Goal: Check status: Check status

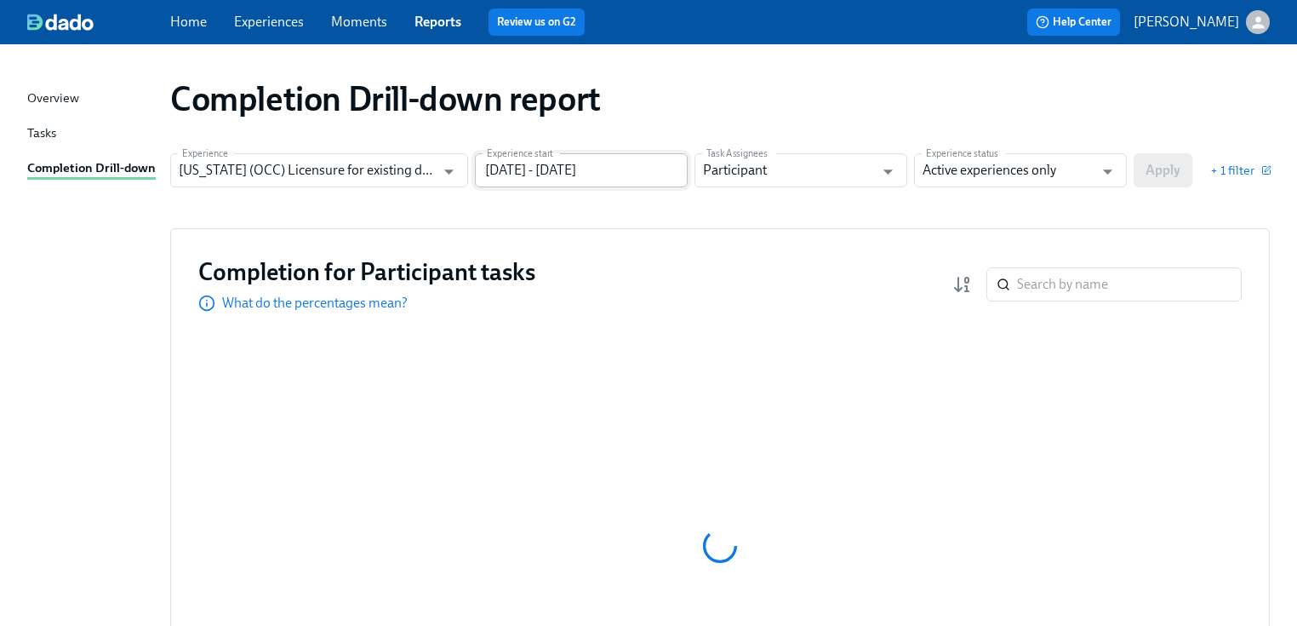
click at [647, 170] on input "[DATE] - [DATE]" at bounding box center [581, 170] width 213 height 34
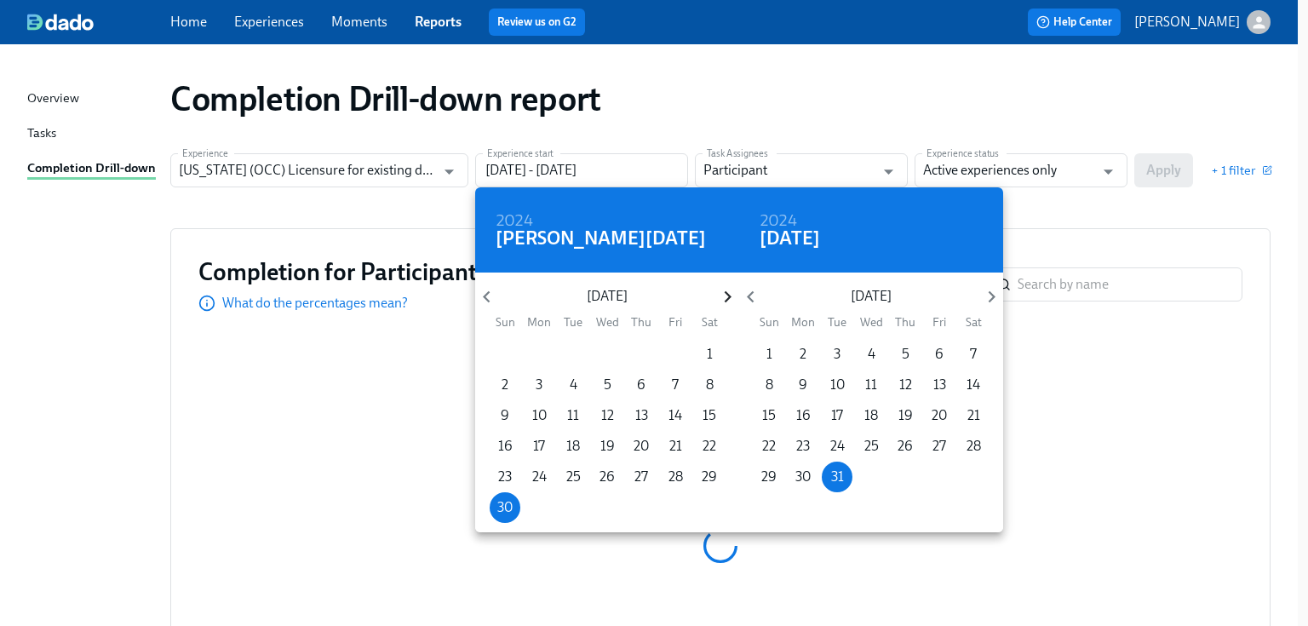
click at [729, 291] on icon "button" at bounding box center [727, 296] width 23 height 23
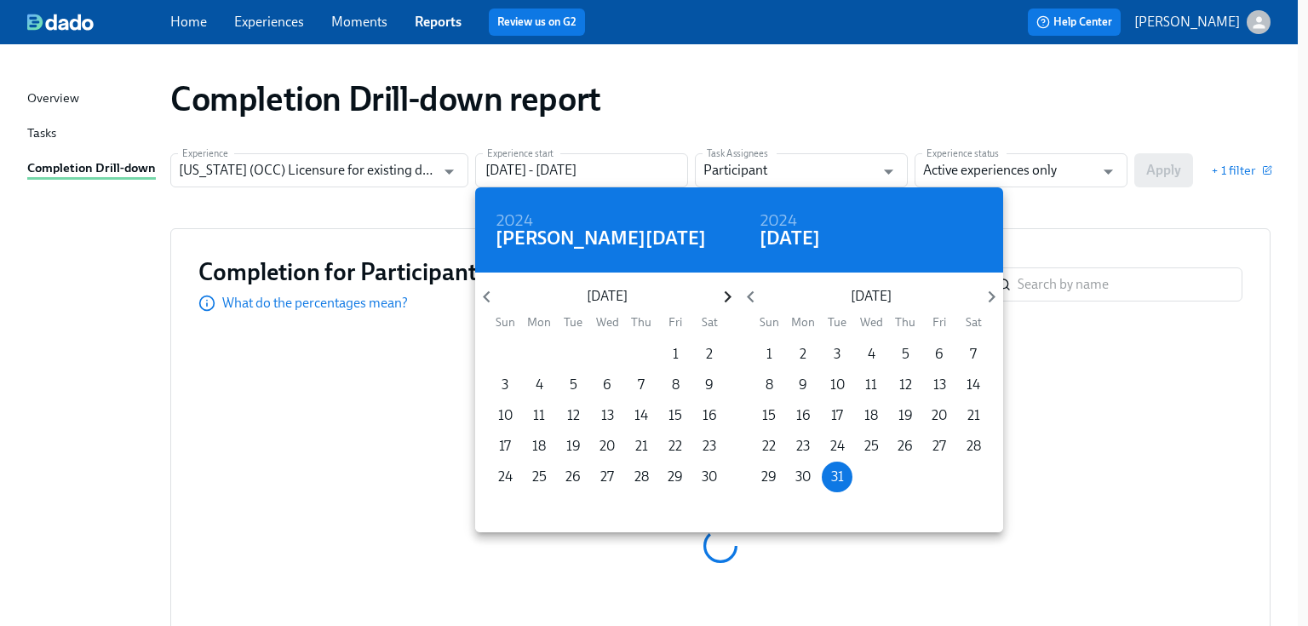
click at [726, 296] on icon "button" at bounding box center [727, 296] width 23 height 23
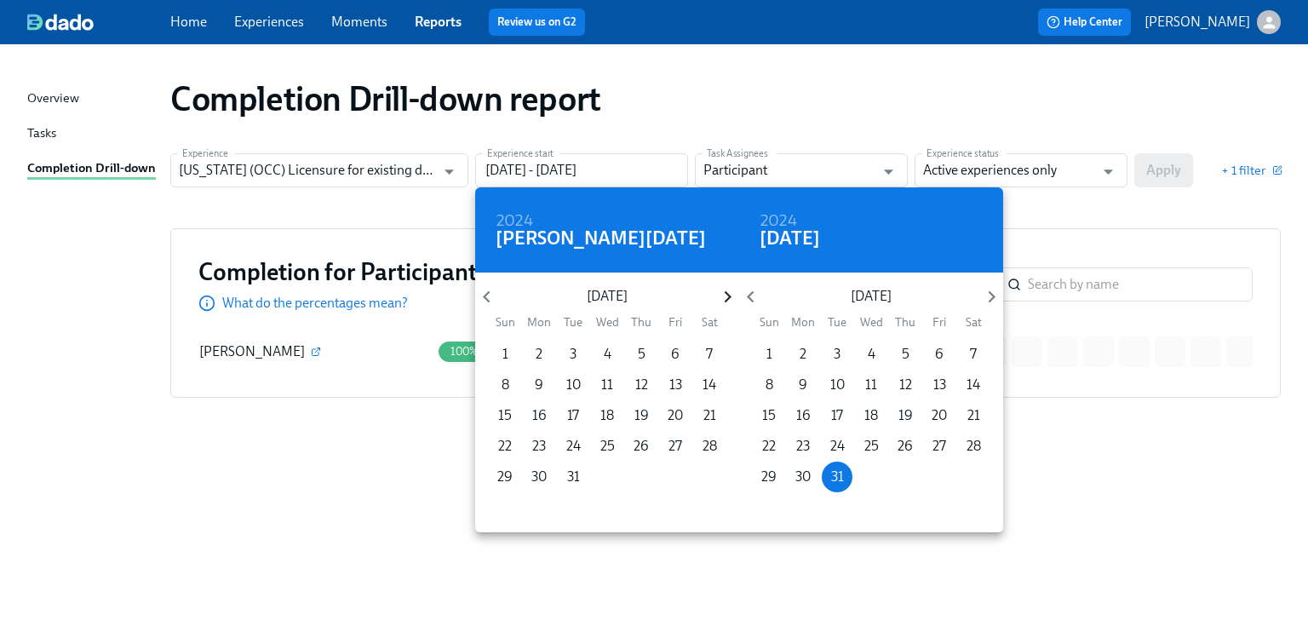
click at [725, 299] on icon "button" at bounding box center [727, 296] width 23 height 23
click at [610, 352] on span "1" at bounding box center [607, 354] width 31 height 19
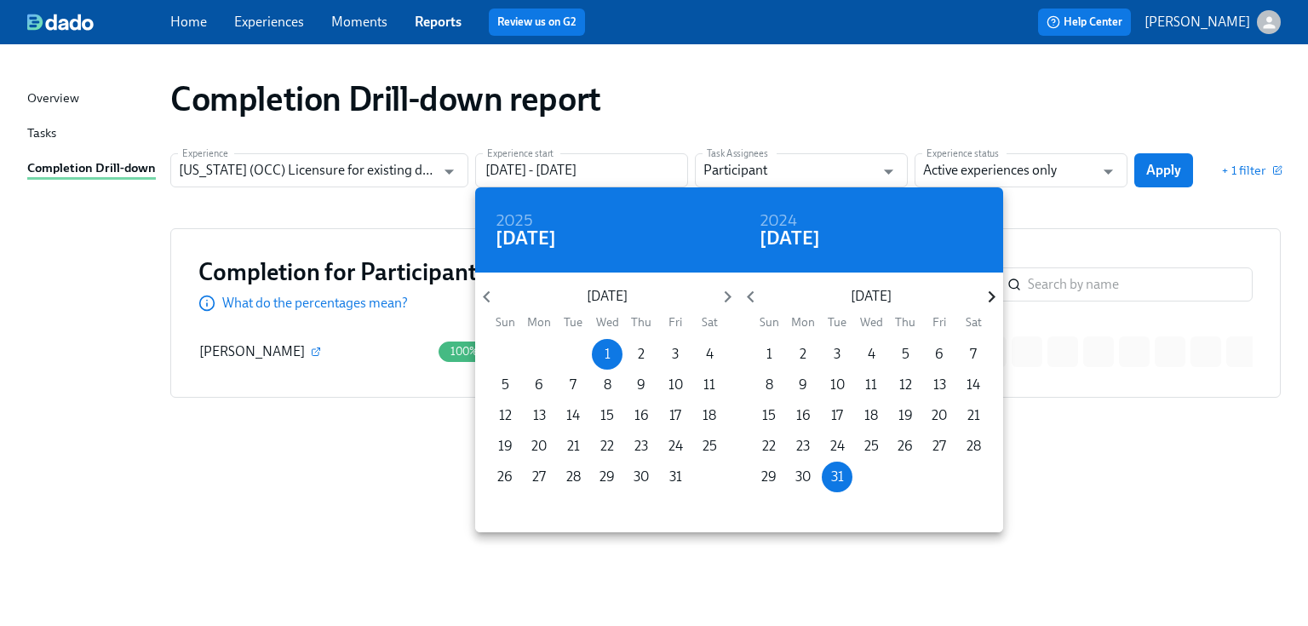
click at [988, 299] on icon "button" at bounding box center [991, 296] width 23 height 23
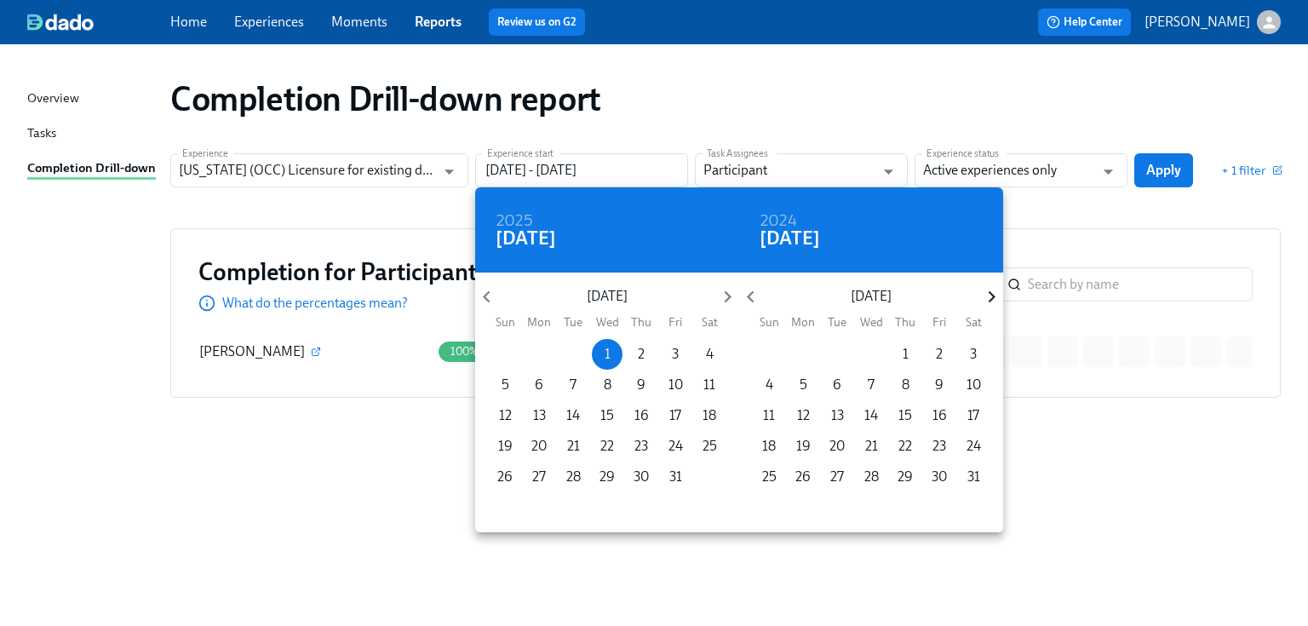
click at [988, 299] on icon "button" at bounding box center [991, 296] width 23 height 23
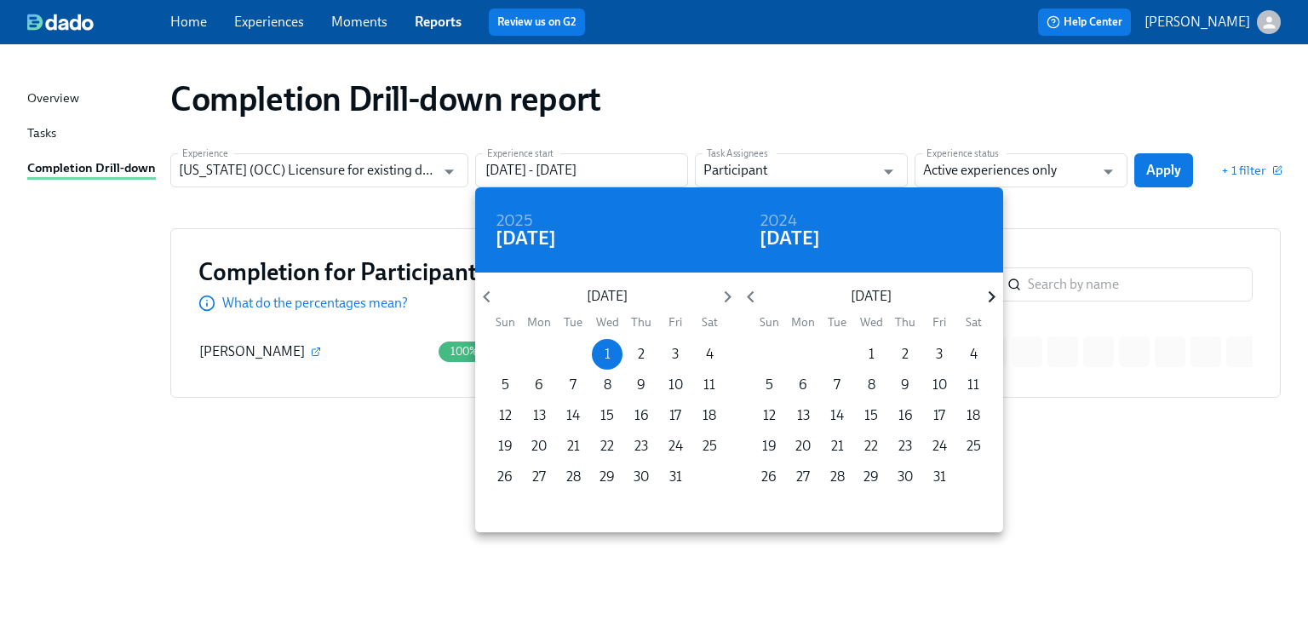
click at [988, 299] on icon "button" at bounding box center [991, 296] width 23 height 23
click at [871, 480] on p "31" at bounding box center [871, 476] width 13 height 19
type input "[DATE] - [DATE]"
click at [1091, 212] on div at bounding box center [654, 313] width 1308 height 626
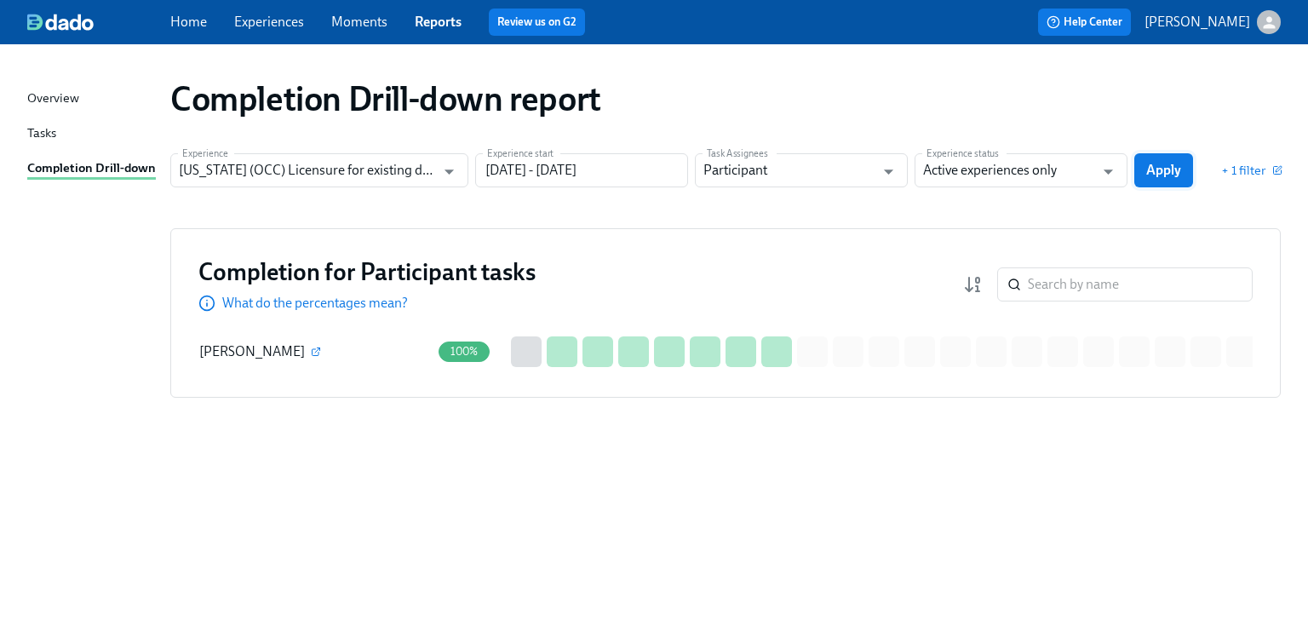
click at [1148, 168] on span "Apply" at bounding box center [1163, 170] width 35 height 17
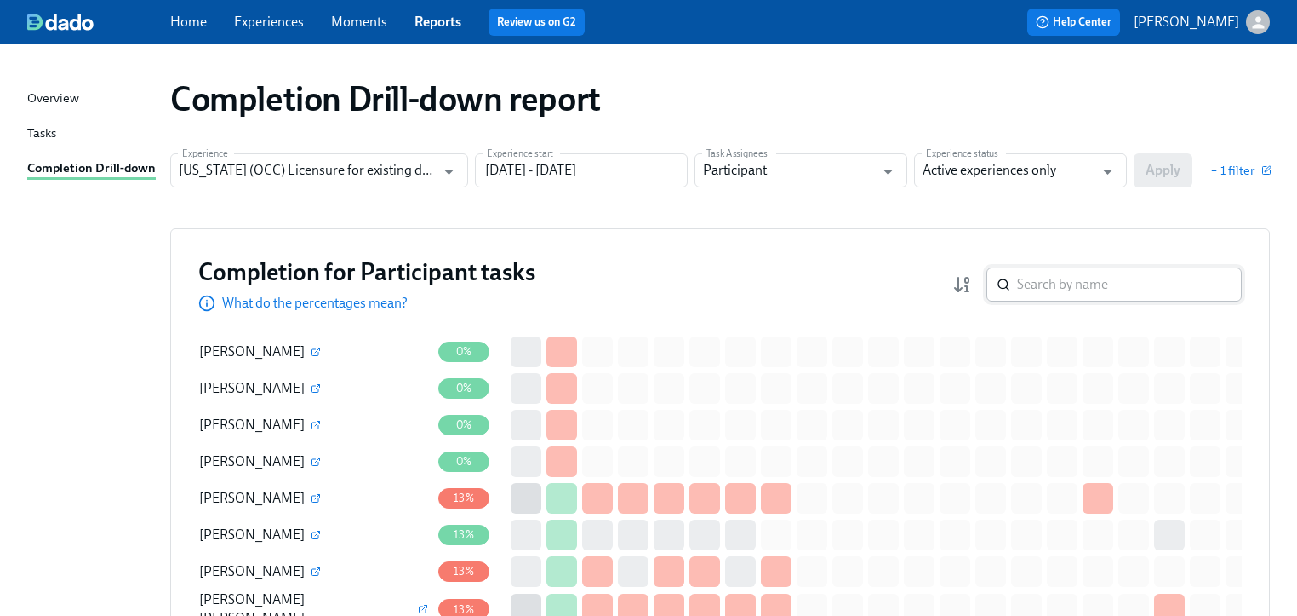
click at [1056, 282] on input "search" at bounding box center [1129, 284] width 225 height 34
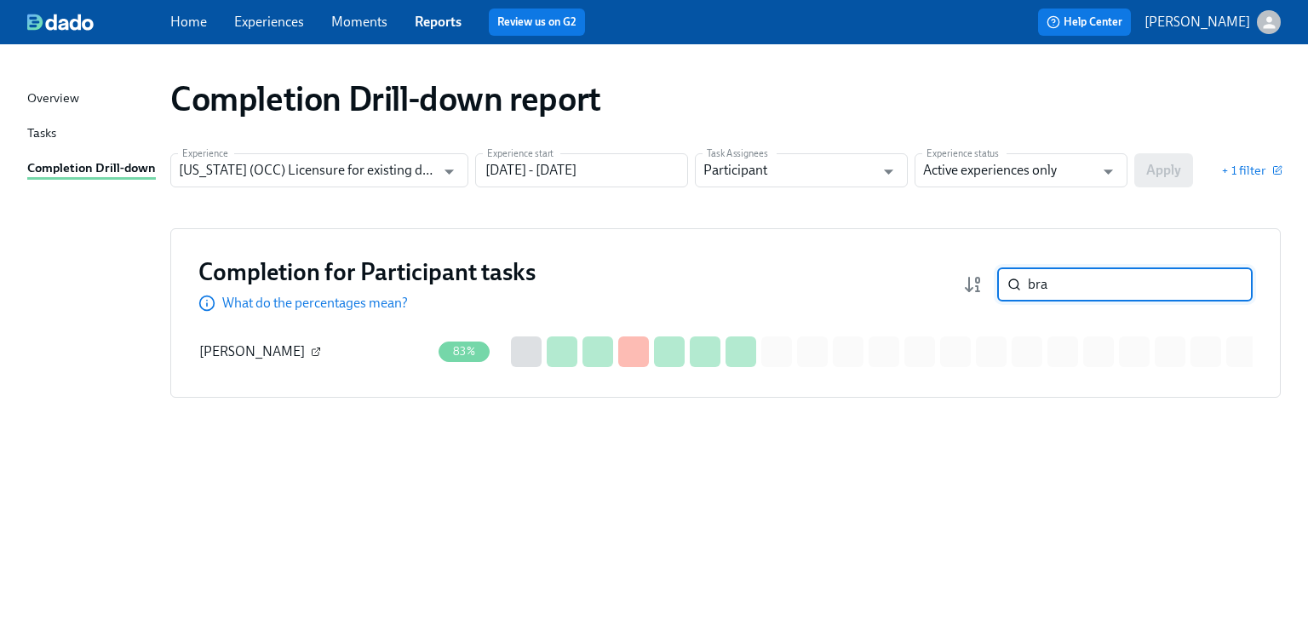
type input "bra"
click at [321, 350] on icon "button" at bounding box center [316, 351] width 10 height 10
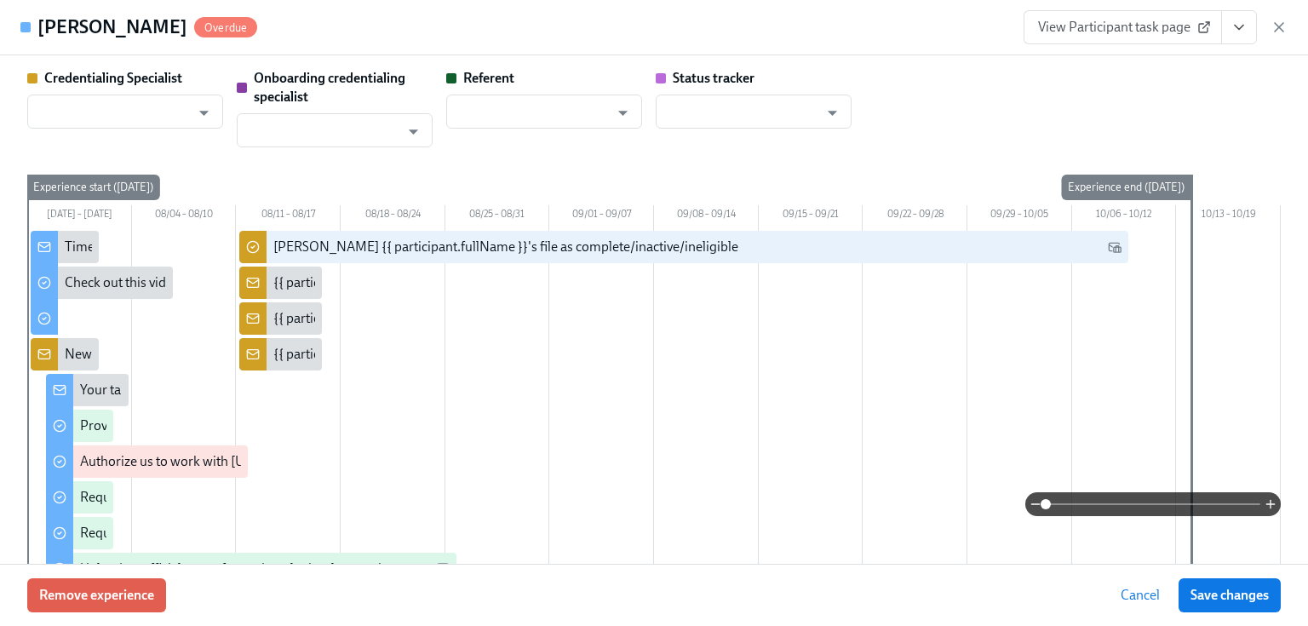
type input "[PERSON_NAME]"
type input "Dado Customer Support"
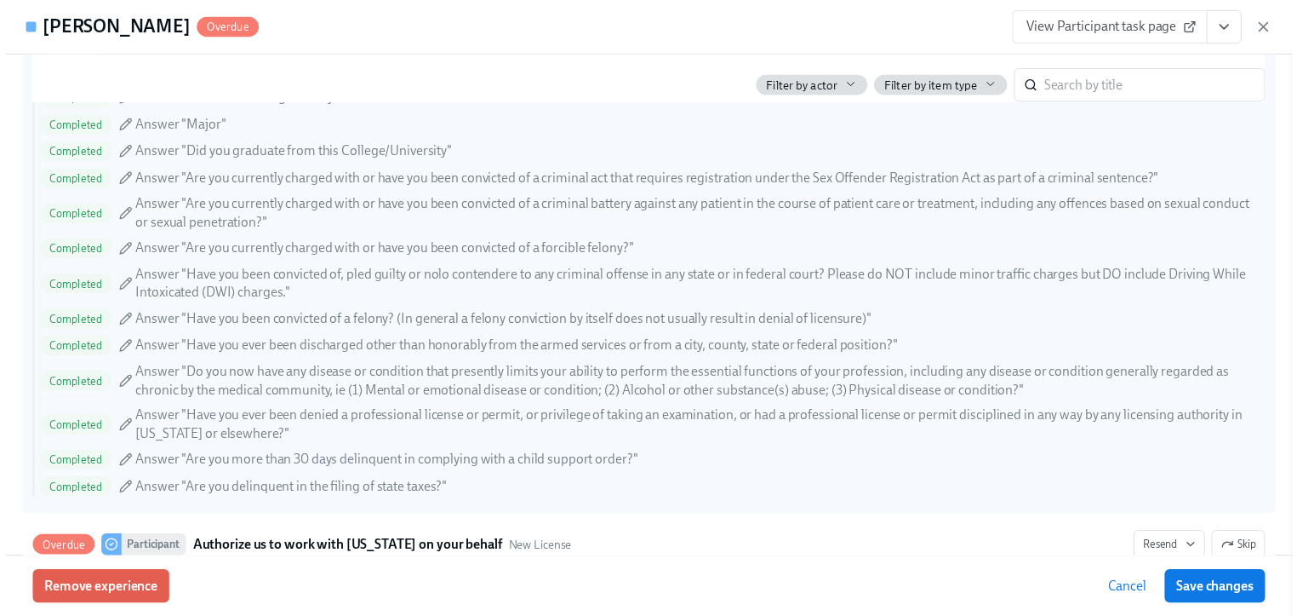
scroll to position [2520, 0]
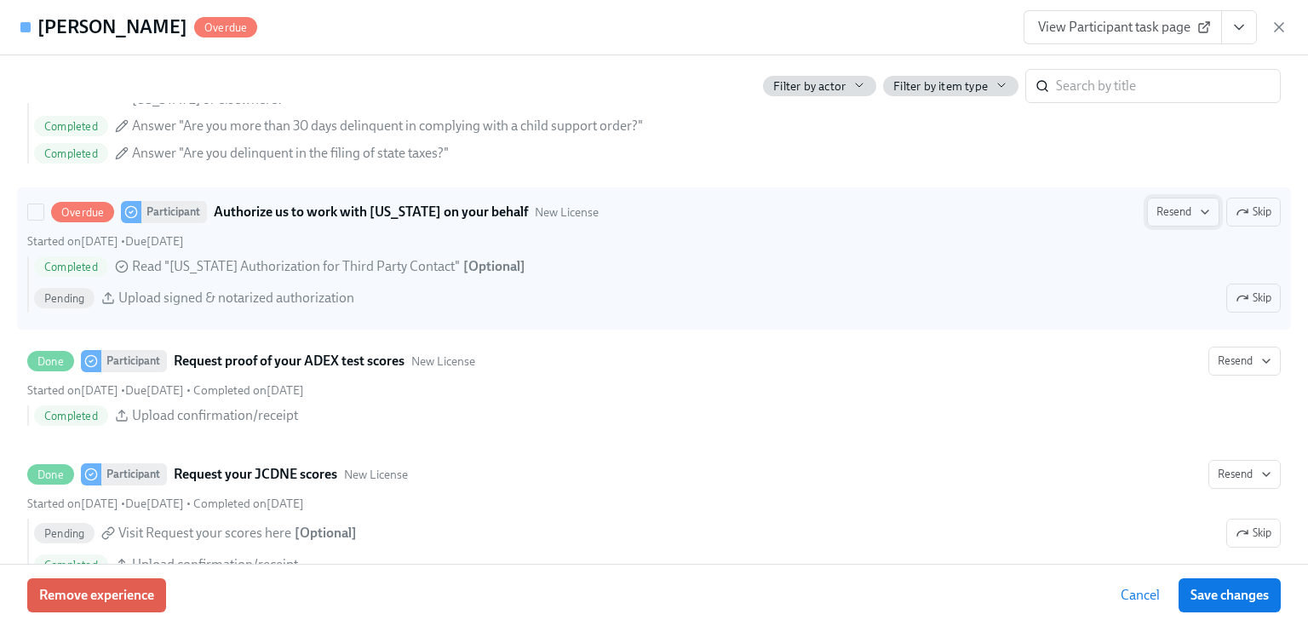
click at [1159, 213] on span "Resend" at bounding box center [1183, 211] width 54 height 17
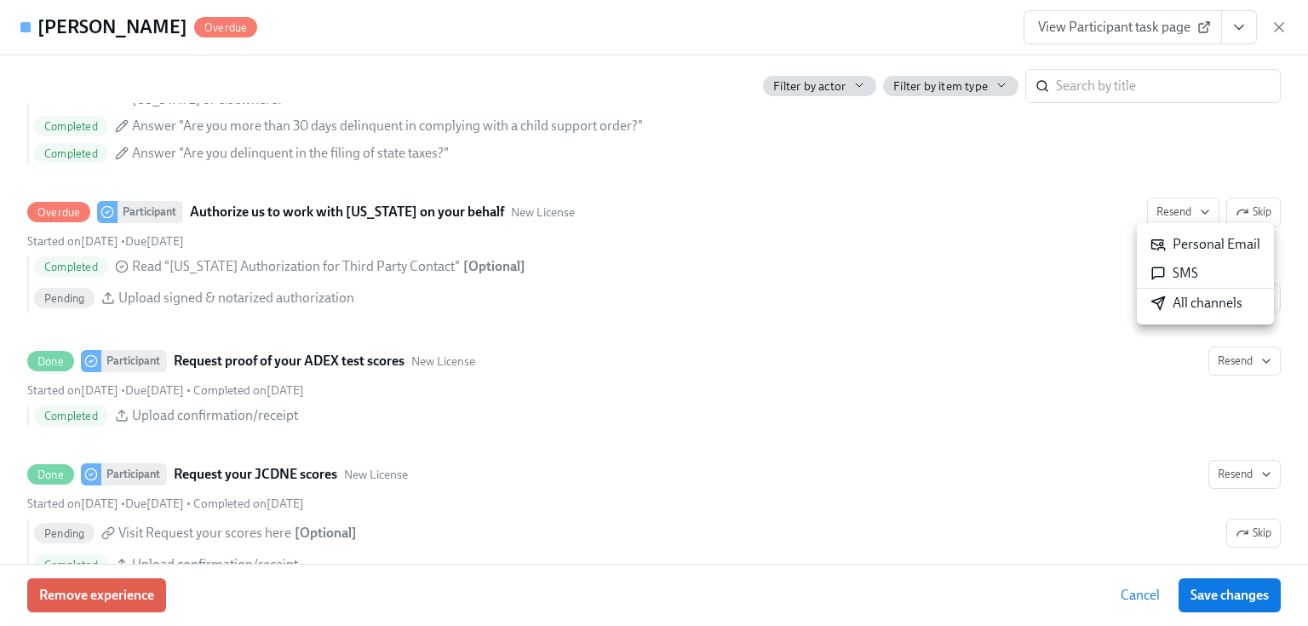
click at [1157, 244] on icon at bounding box center [1157, 244] width 15 height 15
click at [1274, 29] on icon "button" at bounding box center [1278, 27] width 17 height 17
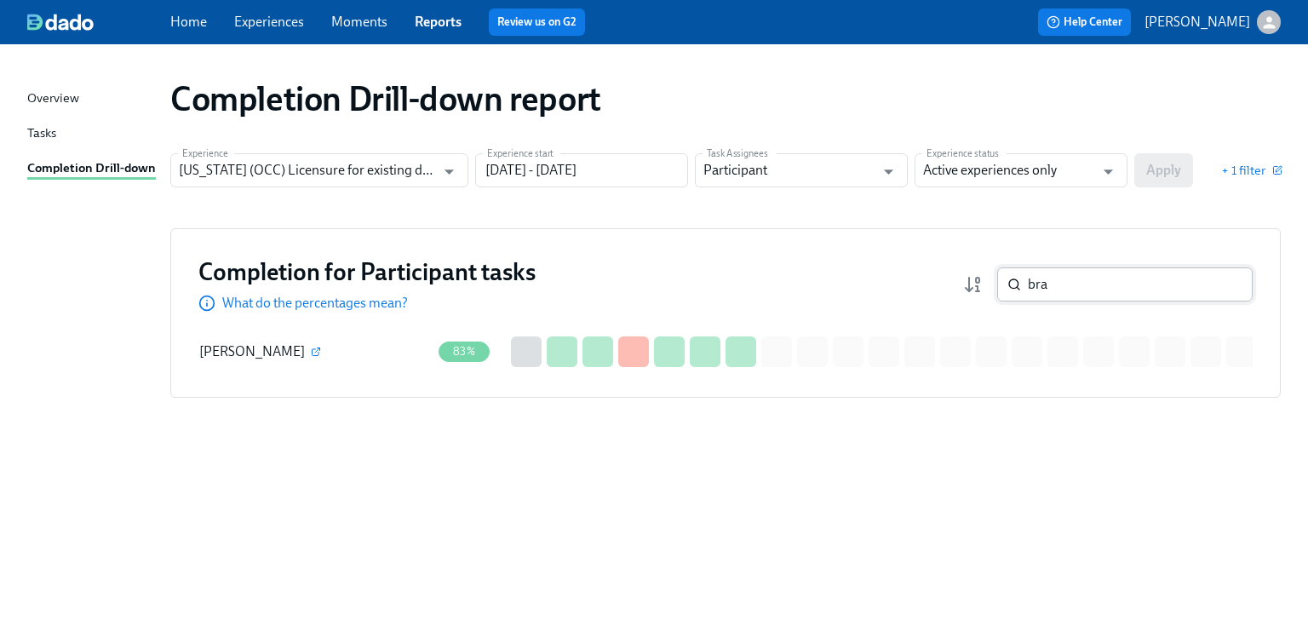
click at [1069, 286] on input "bra" at bounding box center [1140, 284] width 225 height 34
type input "b"
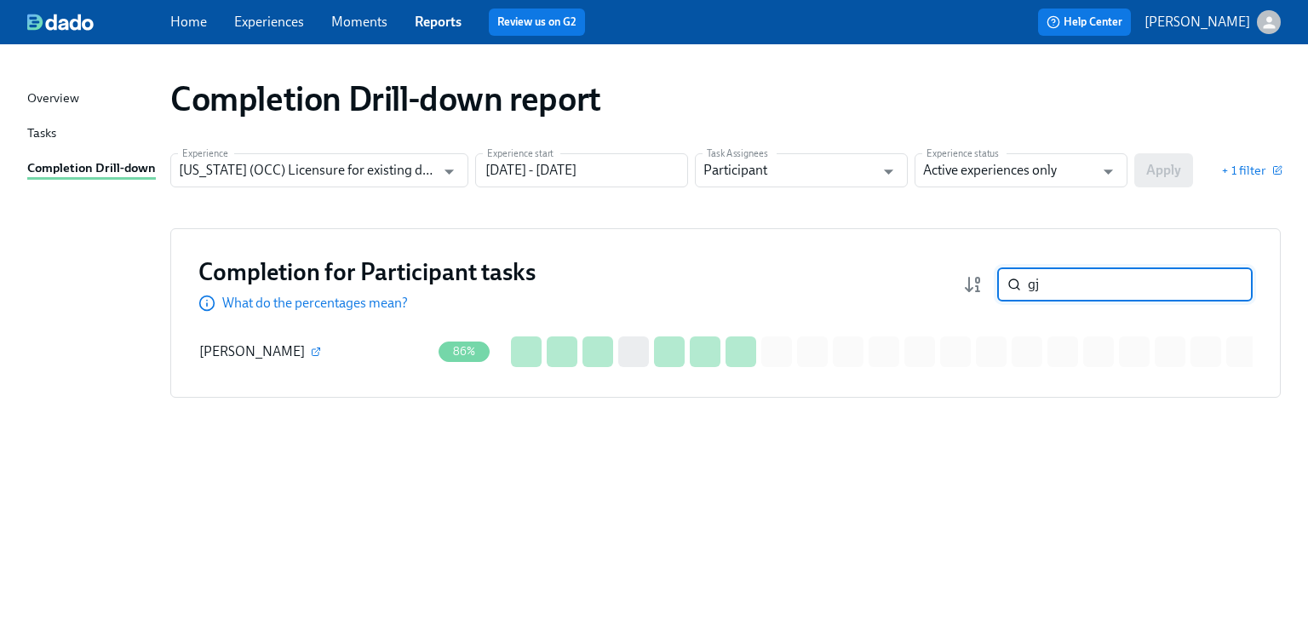
type input "g"
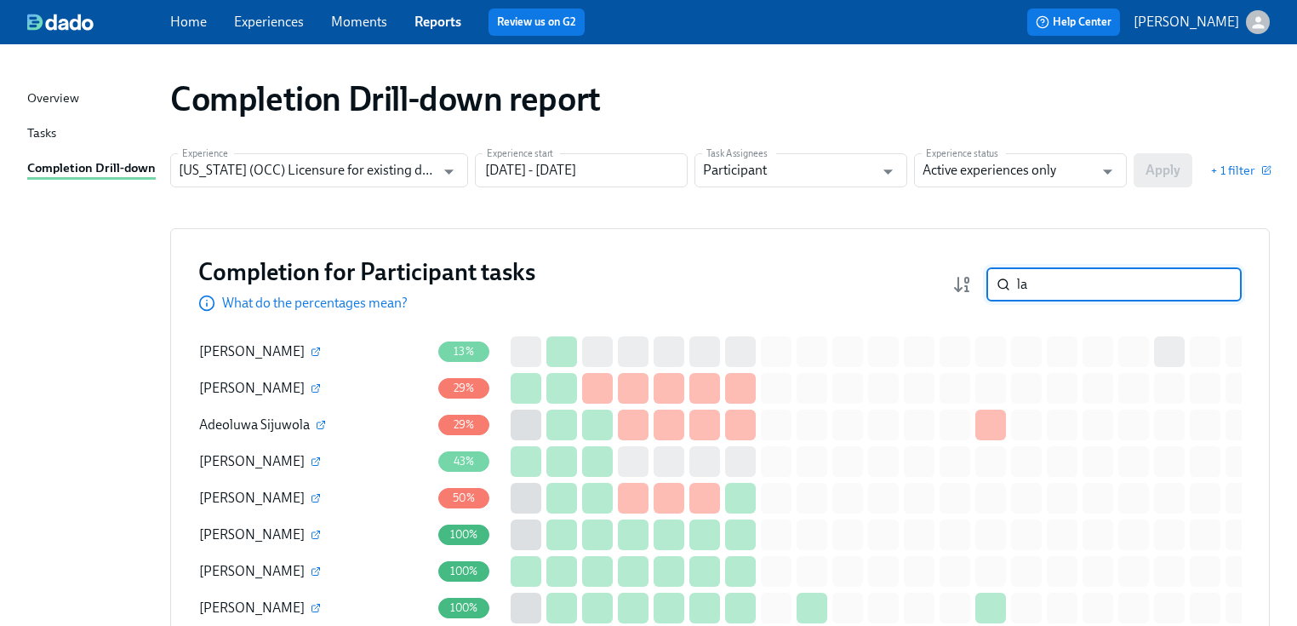
type input "l"
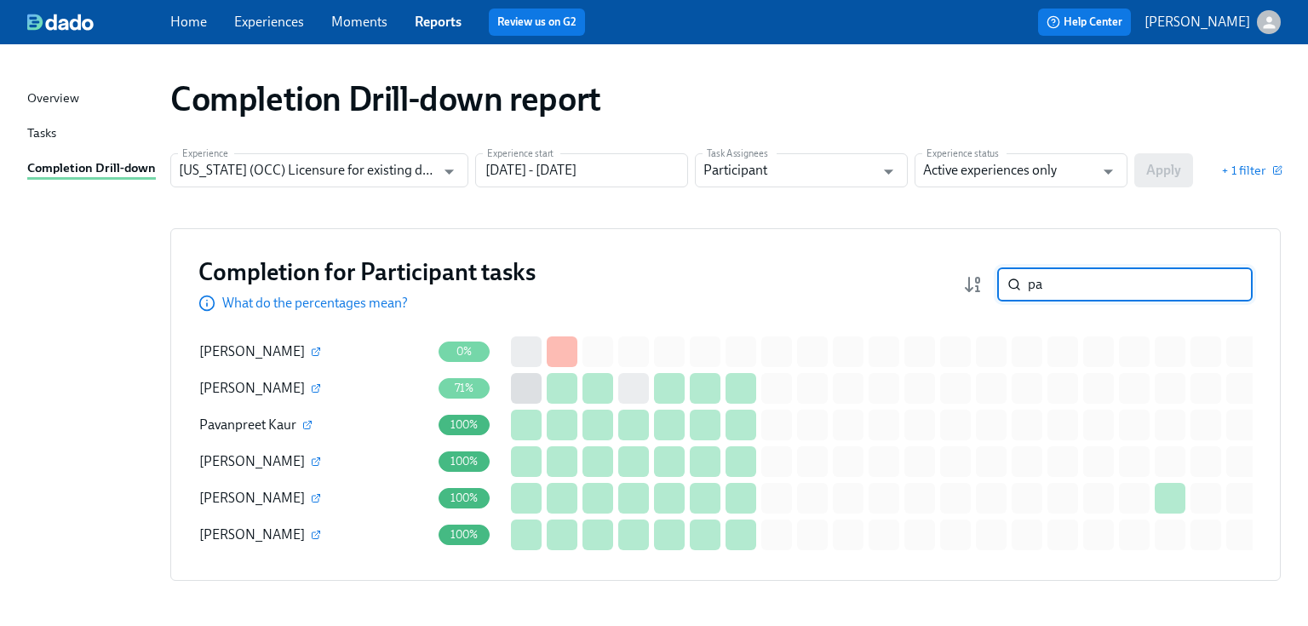
type input "p"
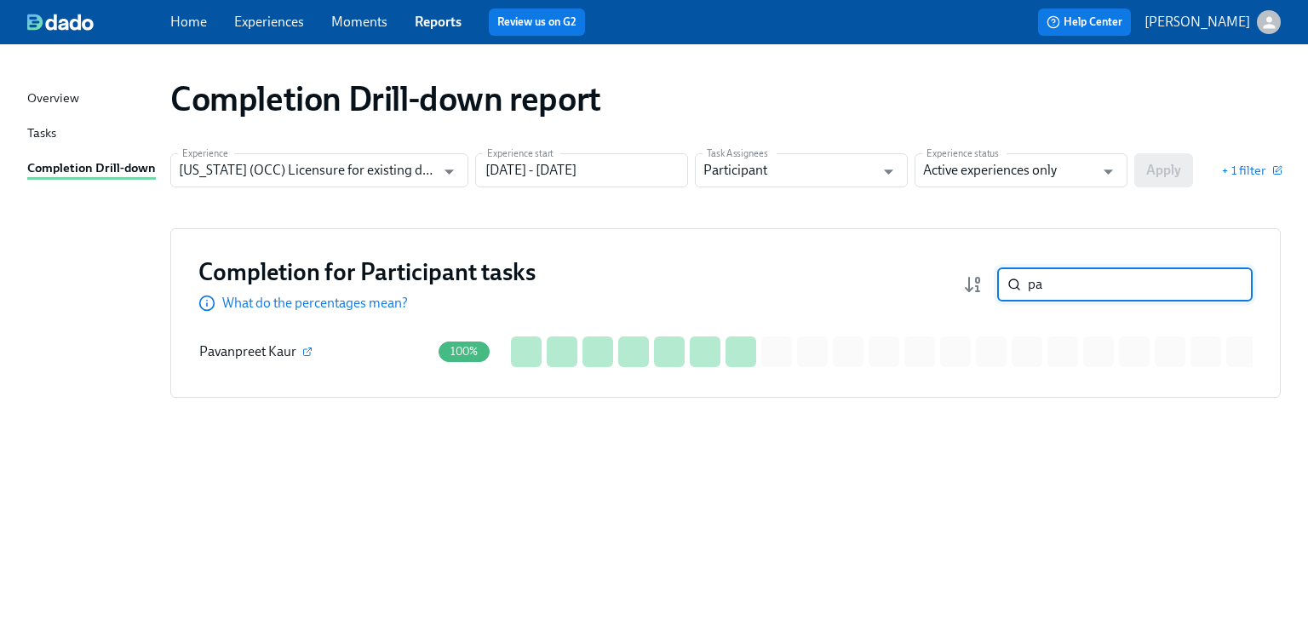
type input "p"
type input "s"
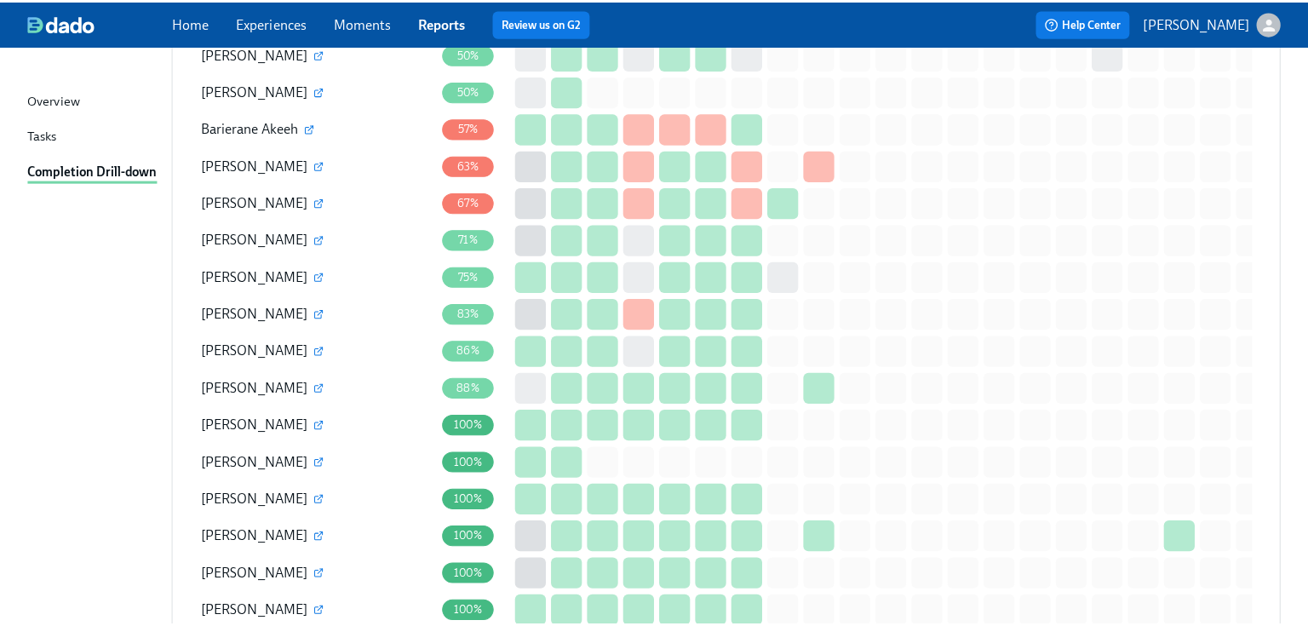
scroll to position [1635, 0]
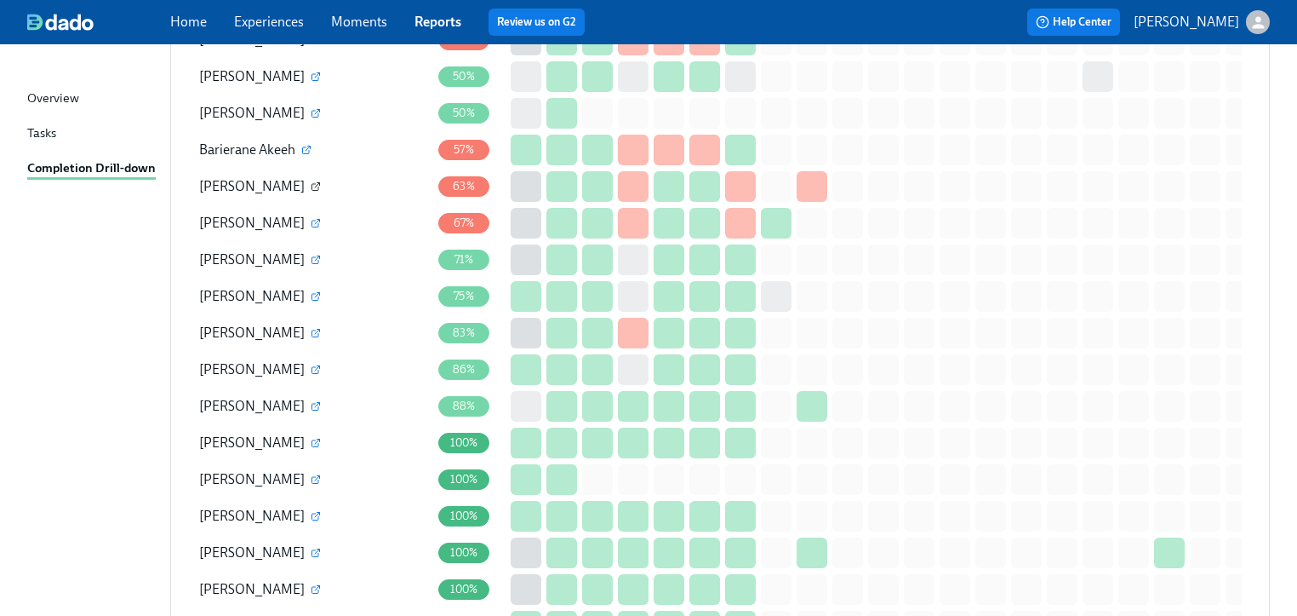
click at [311, 181] on icon "button" at bounding box center [316, 186] width 10 height 10
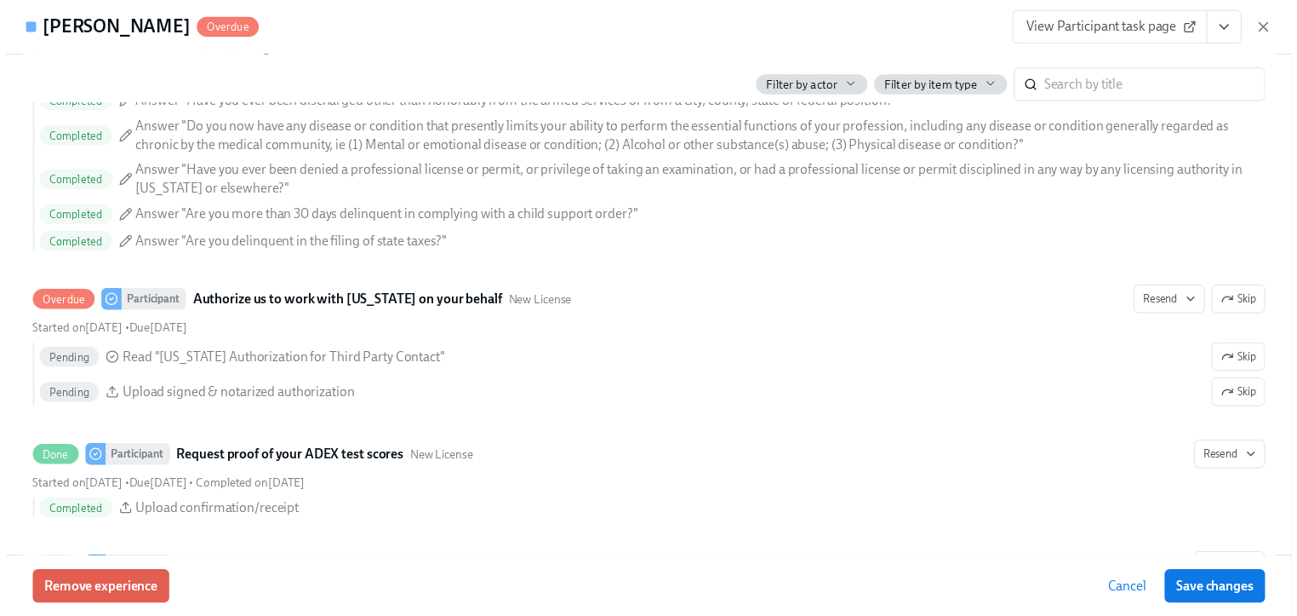
scroll to position [2588, 0]
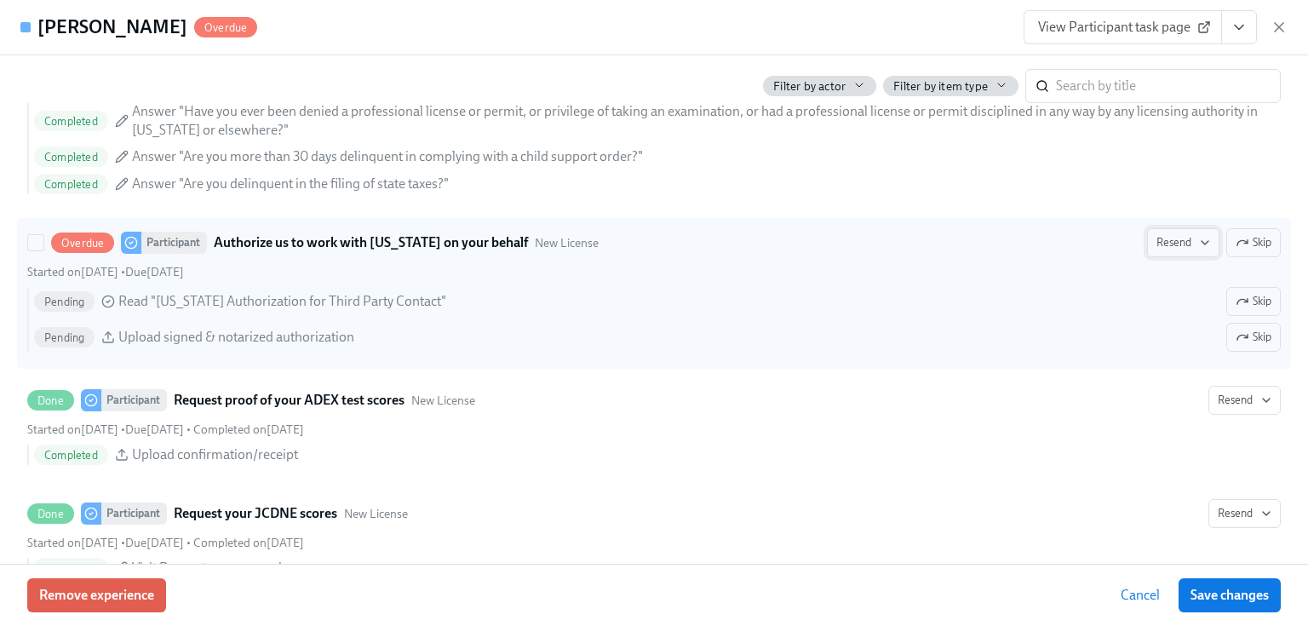
click at [1156, 234] on span "Resend" at bounding box center [1183, 242] width 54 height 17
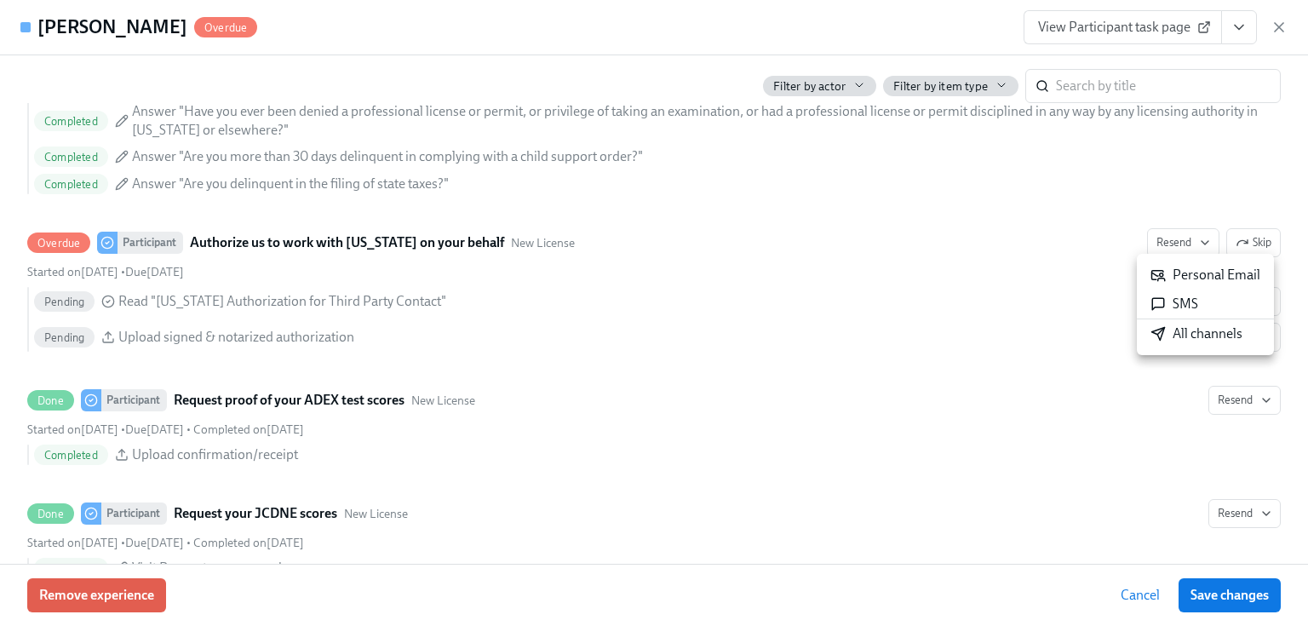
click at [1175, 271] on div "Personal Email" at bounding box center [1205, 275] width 110 height 19
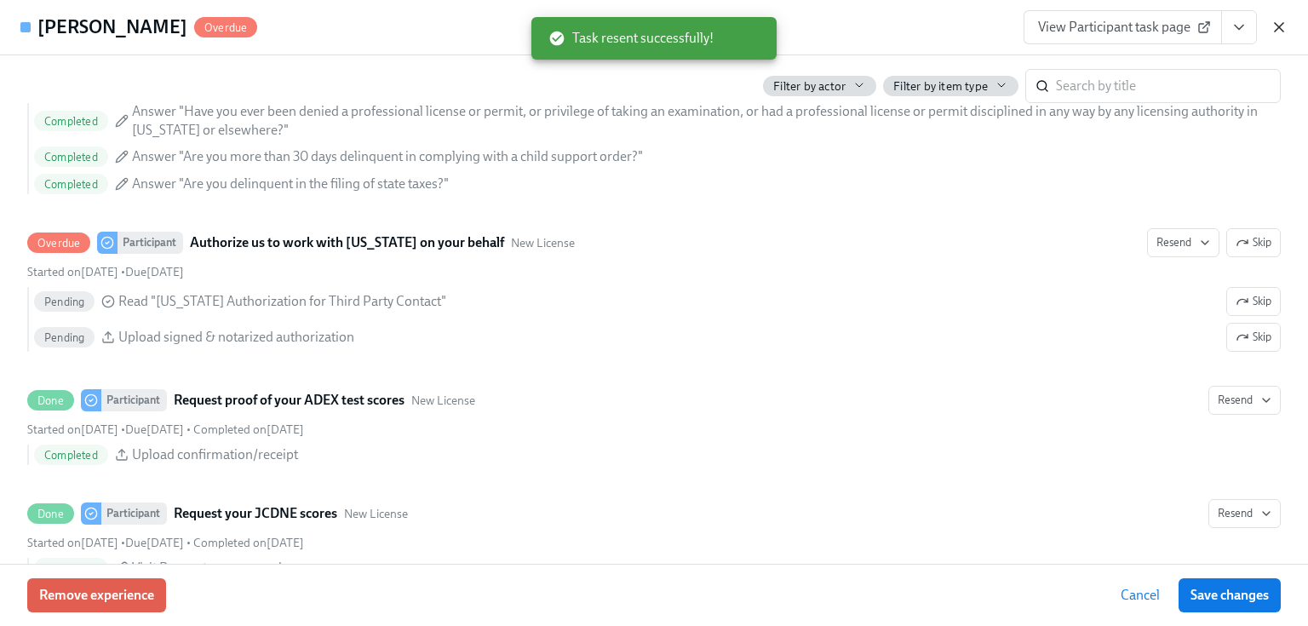
click at [1277, 24] on icon "button" at bounding box center [1278, 27] width 17 height 17
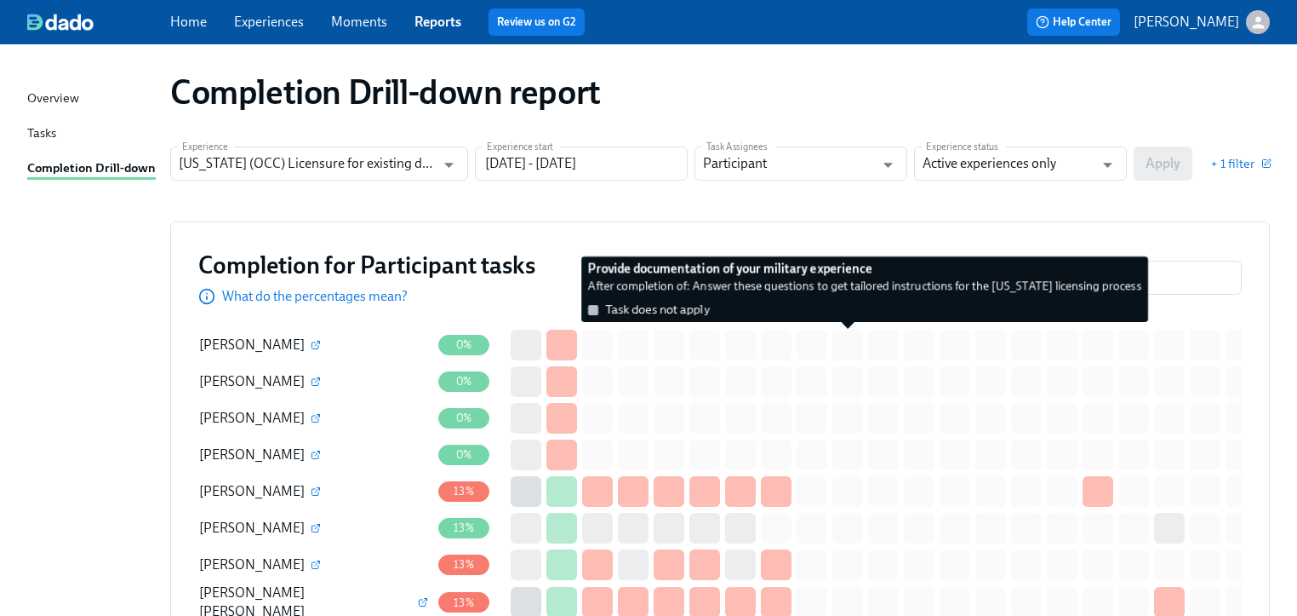
scroll to position [0, 0]
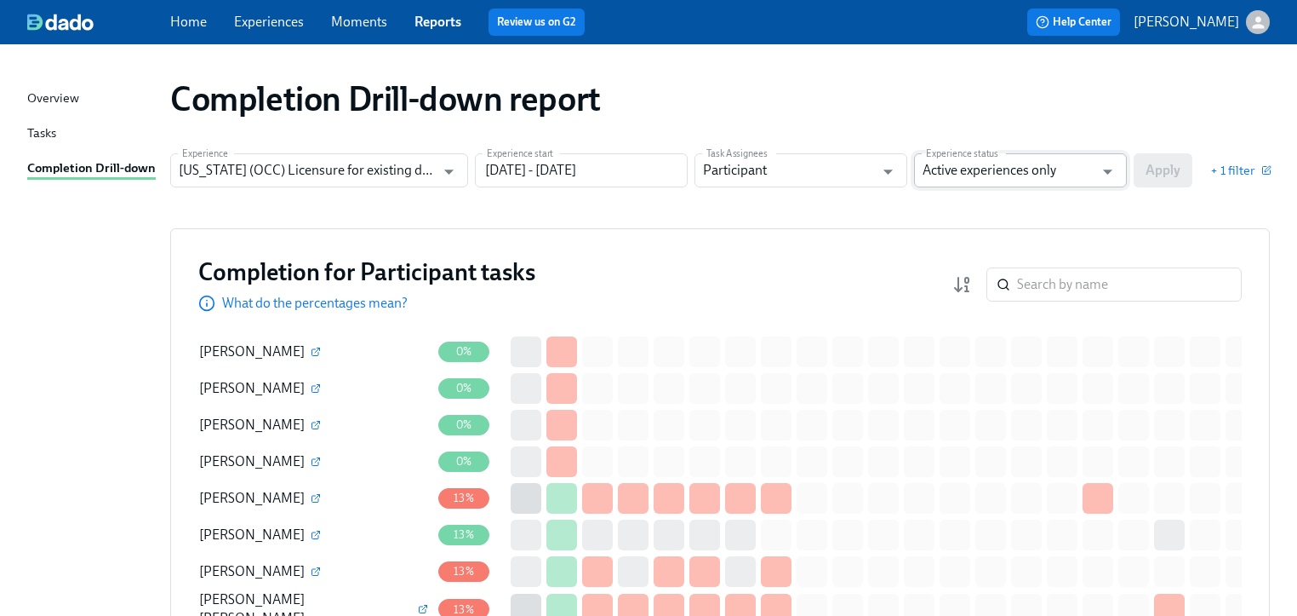
click at [1085, 170] on input "Active experiences only" at bounding box center [1008, 170] width 171 height 34
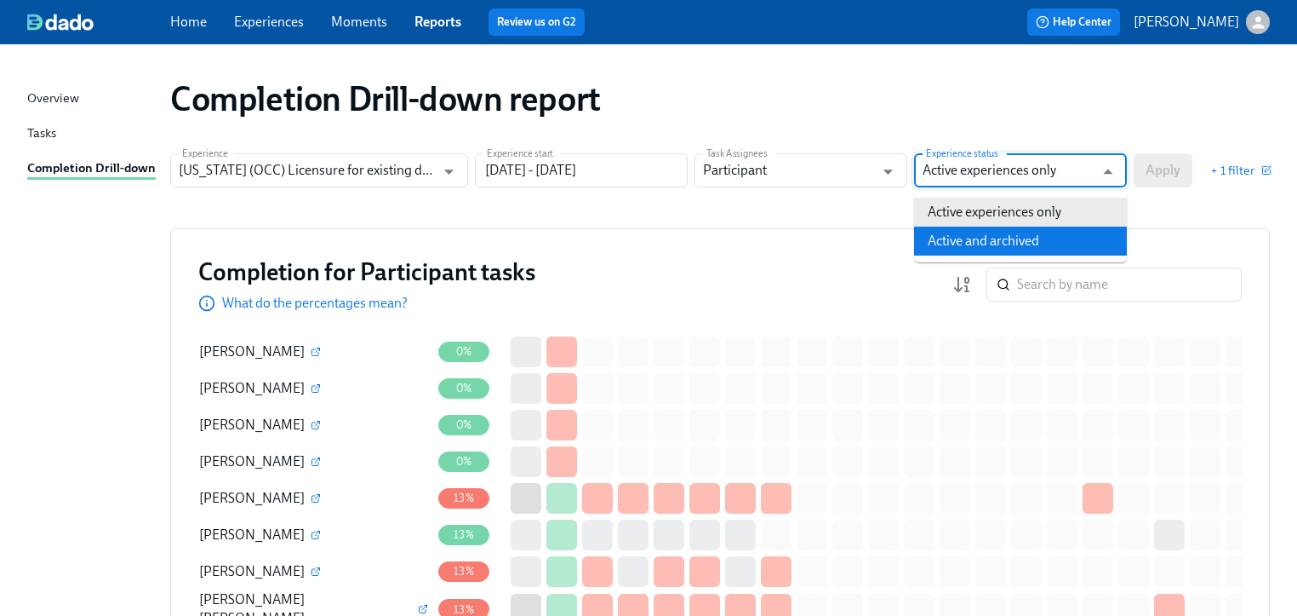
click at [1003, 246] on li "Active and archived" at bounding box center [1020, 240] width 213 height 29
type input "Active and archived"
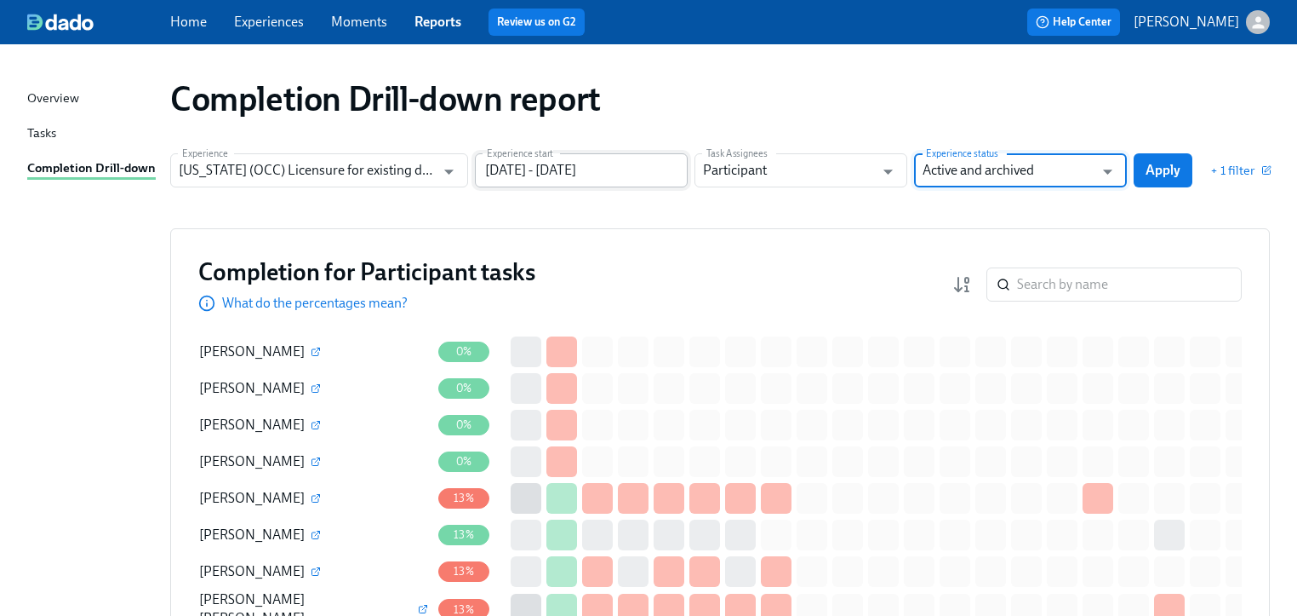
click at [632, 164] on input "[DATE] - [DATE]" at bounding box center [581, 170] width 213 height 34
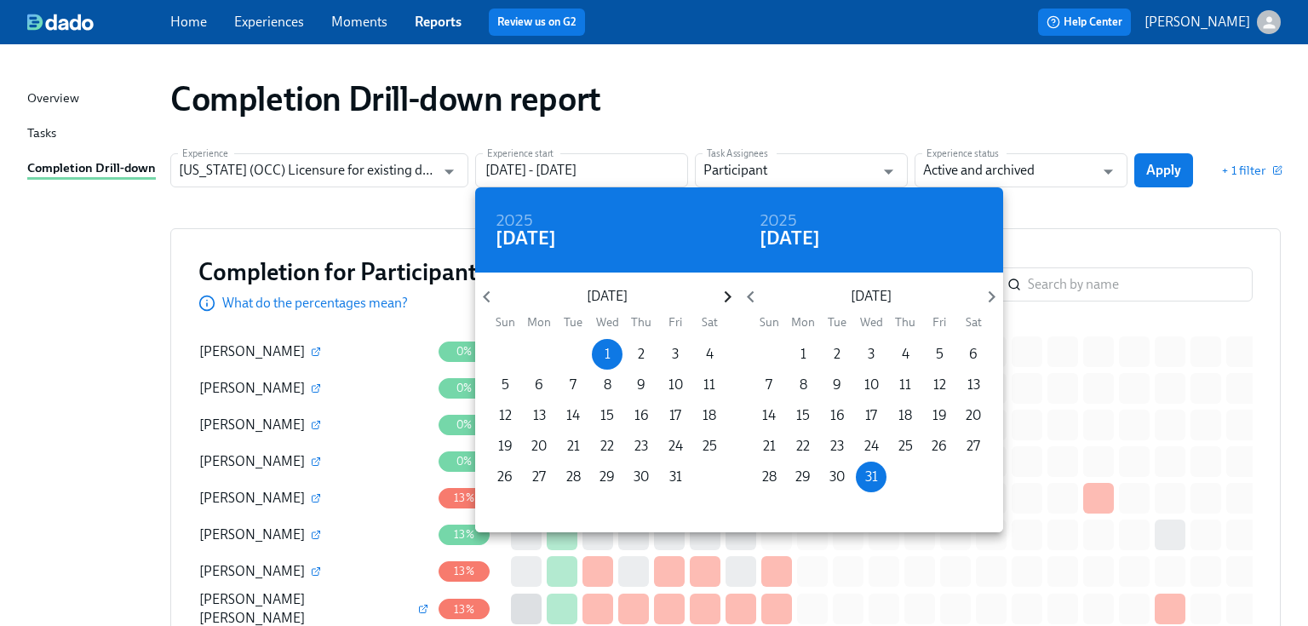
click at [727, 293] on icon "button" at bounding box center [727, 296] width 23 height 23
click at [725, 296] on icon "button" at bounding box center [727, 296] width 23 height 23
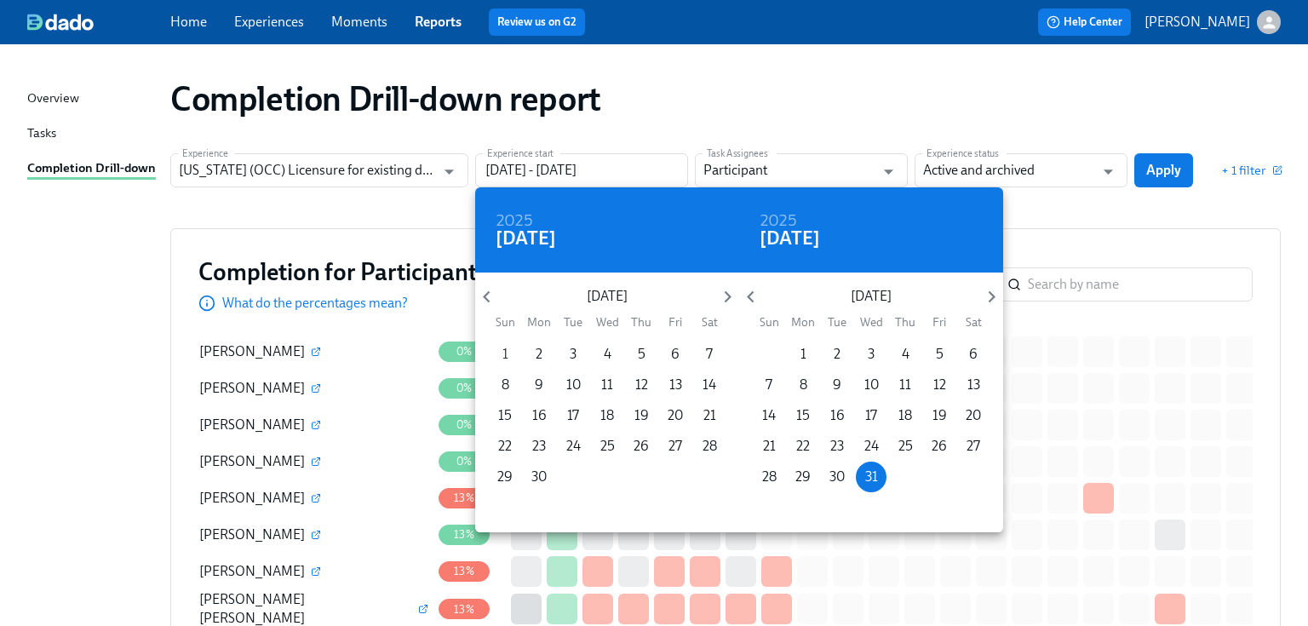
click at [507, 350] on span "1" at bounding box center [505, 354] width 31 height 19
type input "[DATE] - [DATE]"
click at [1132, 243] on div at bounding box center [654, 313] width 1308 height 626
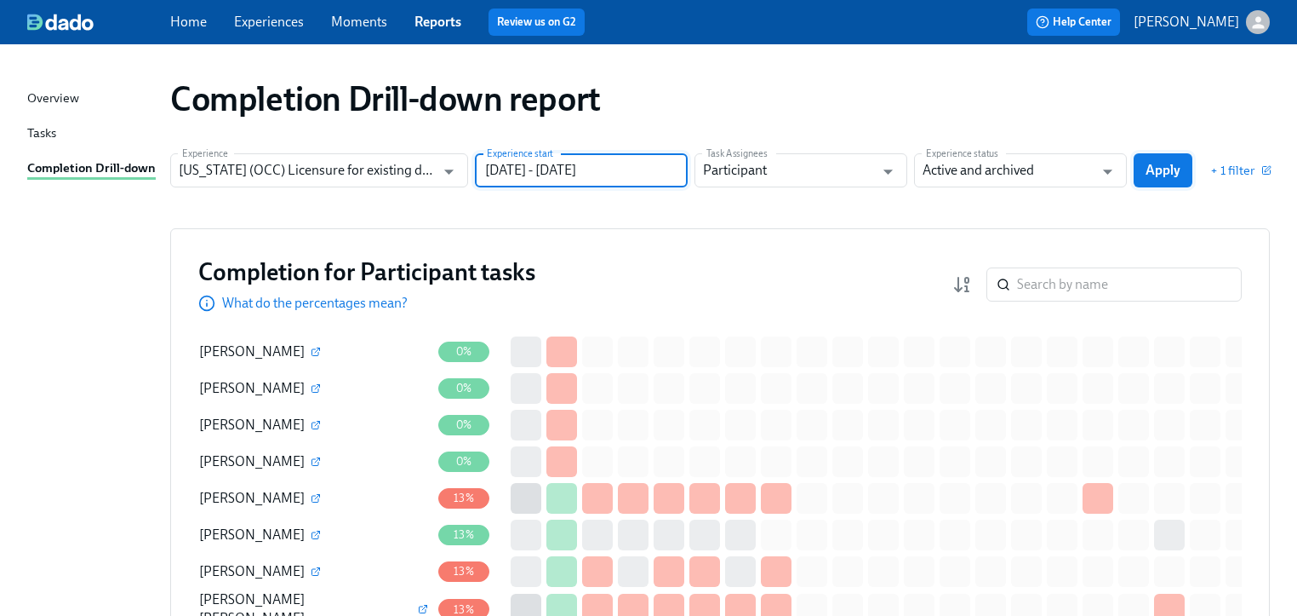
click at [1169, 172] on span "Apply" at bounding box center [1163, 170] width 35 height 17
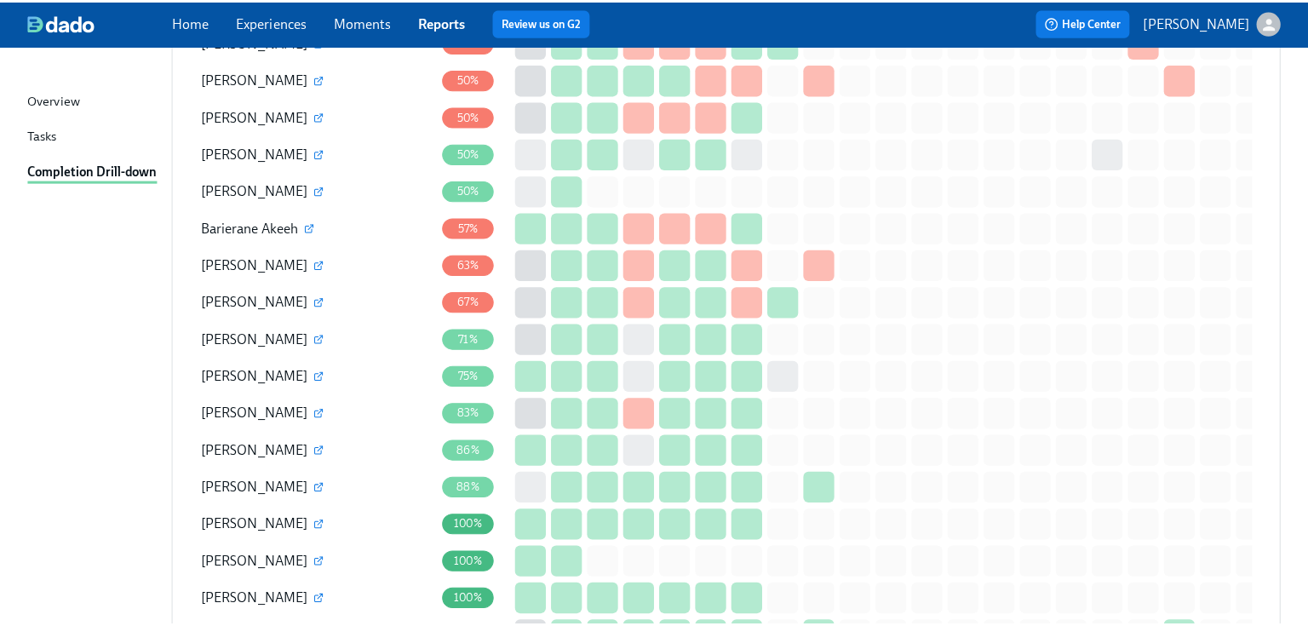
scroll to position [1975, 0]
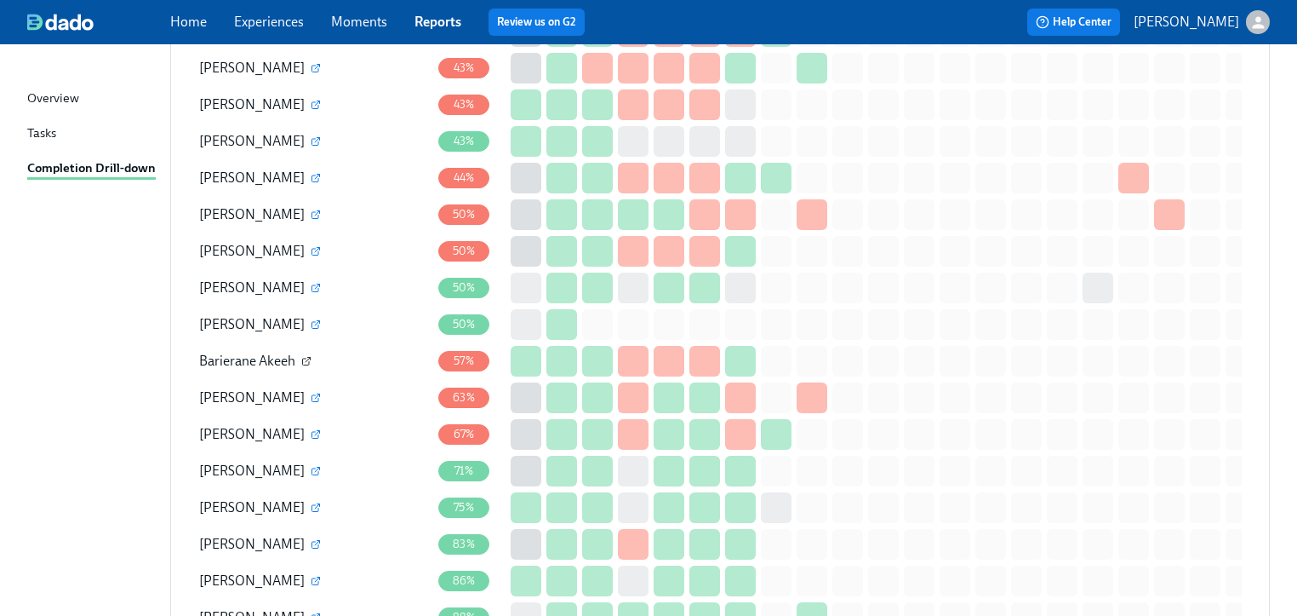
click at [303, 356] on icon "button" at bounding box center [306, 361] width 10 height 10
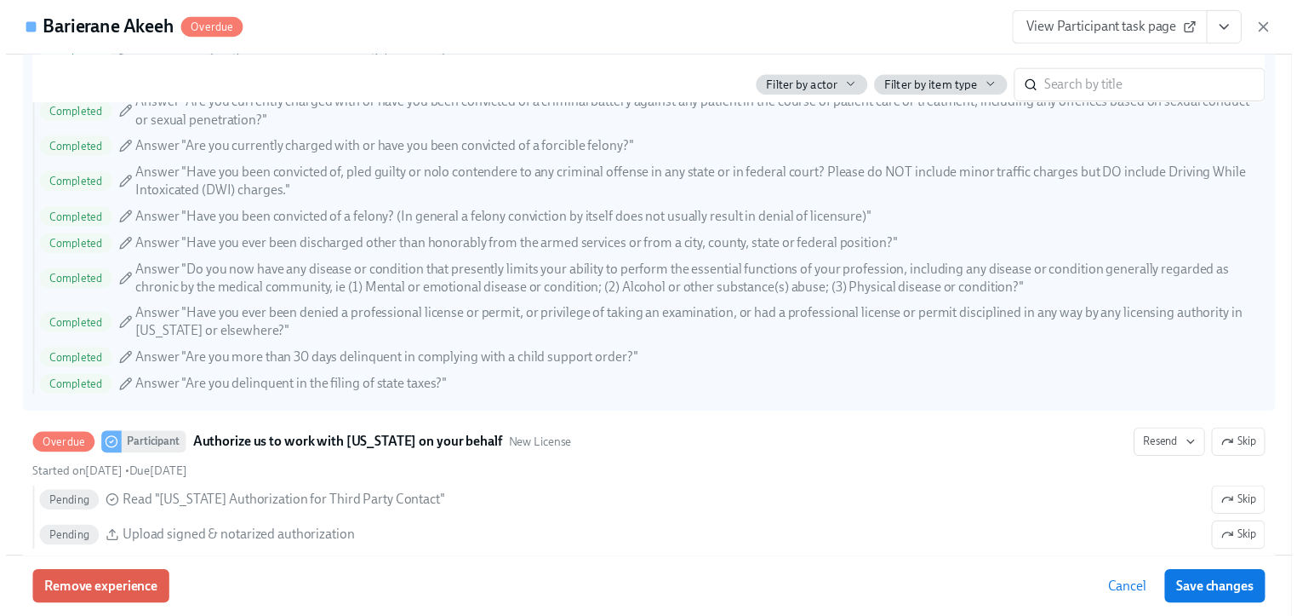
scroll to position [2520, 0]
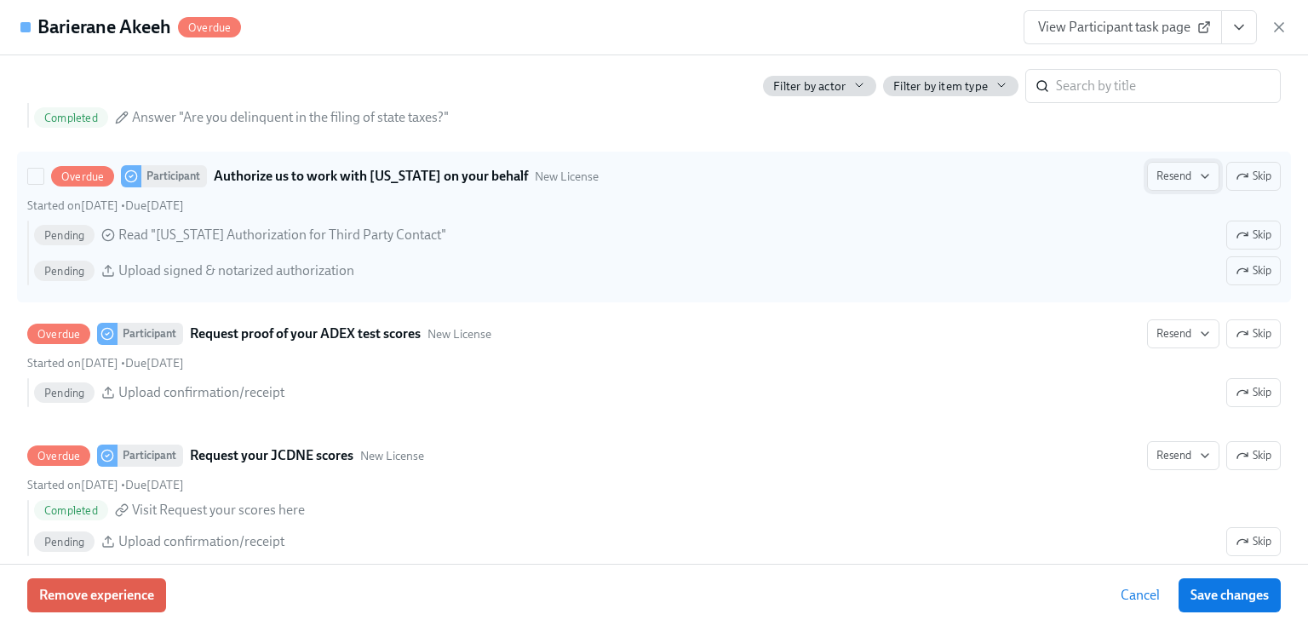
click at [1165, 174] on span "Resend" at bounding box center [1183, 176] width 54 height 17
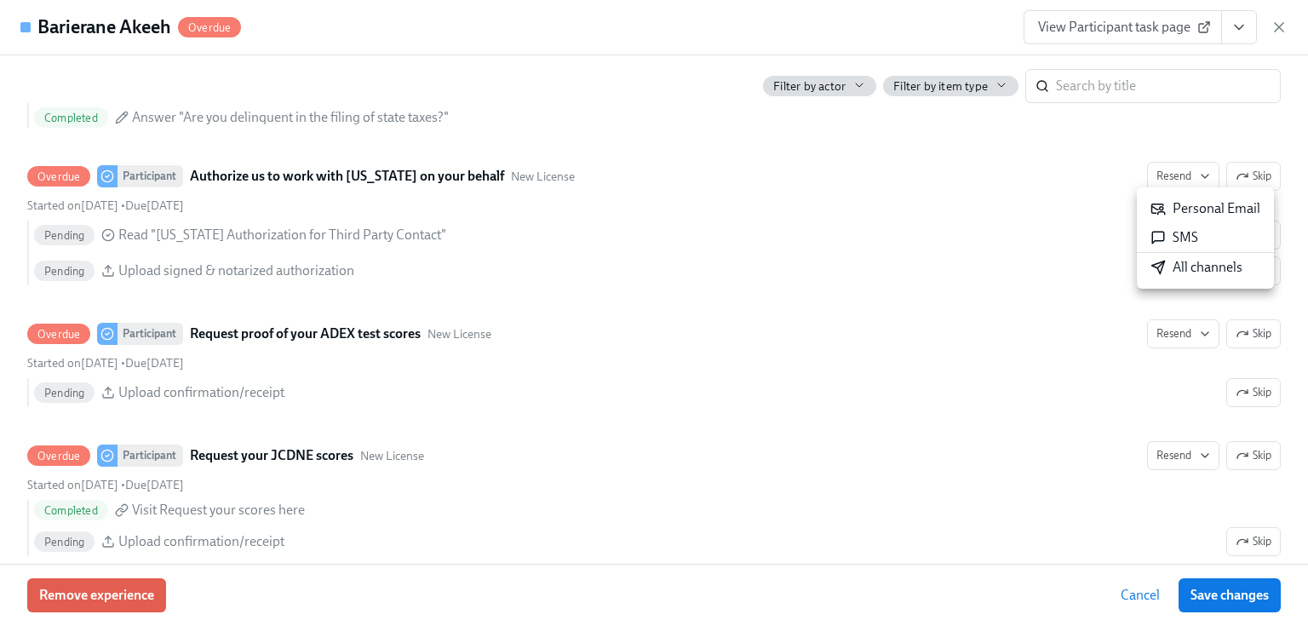
click at [1173, 210] on div "Personal Email" at bounding box center [1205, 208] width 110 height 19
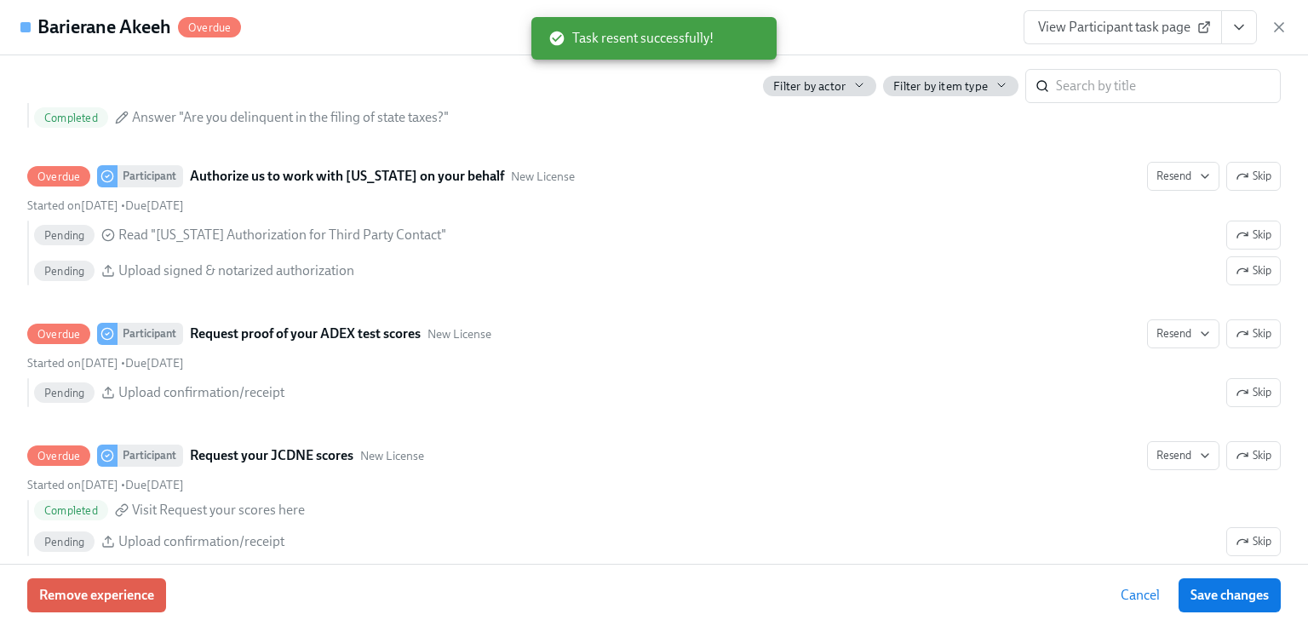
click at [1280, 27] on icon "button" at bounding box center [1278, 27] width 17 height 17
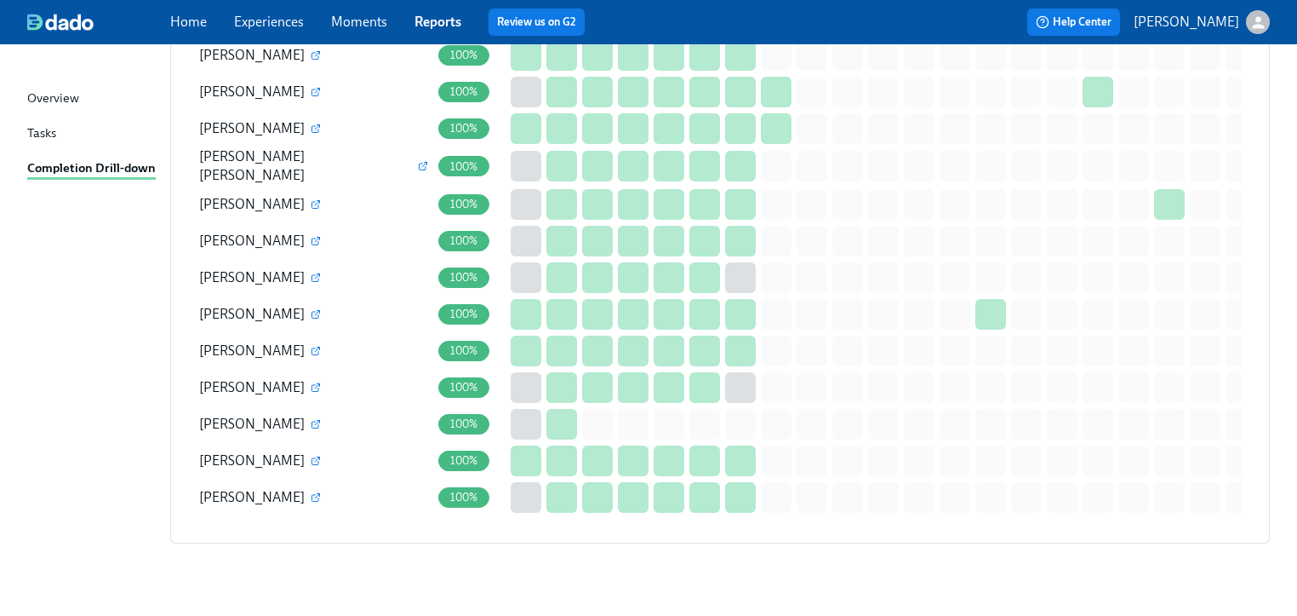
scroll to position [3877, 0]
click at [311, 491] on icon "button" at bounding box center [316, 496] width 10 height 10
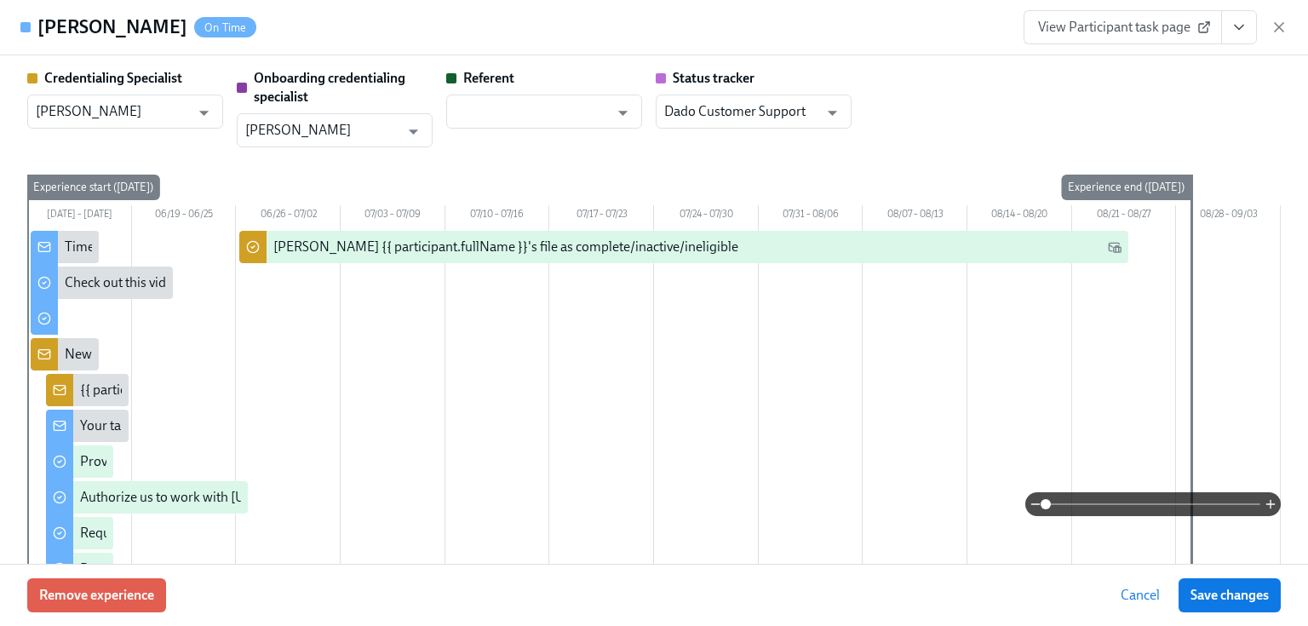
click at [1242, 35] on icon "View task page" at bounding box center [1238, 27] width 17 height 17
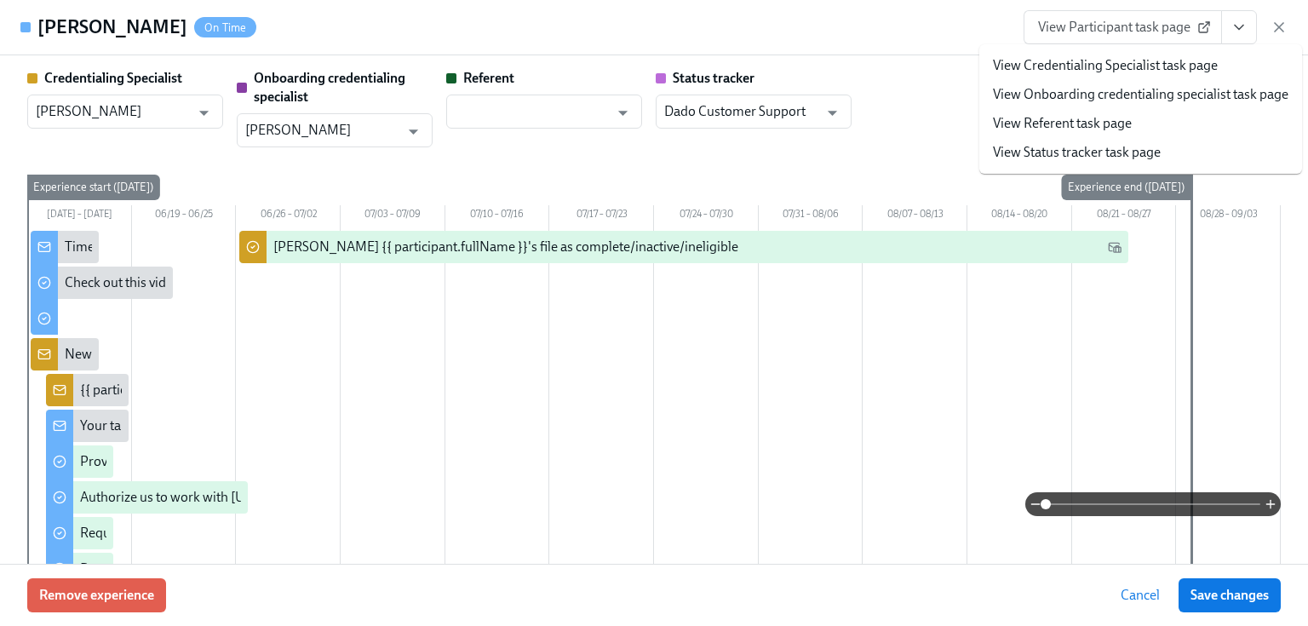
click at [1094, 69] on link "View Credentialing Specialist task page" at bounding box center [1105, 65] width 225 height 19
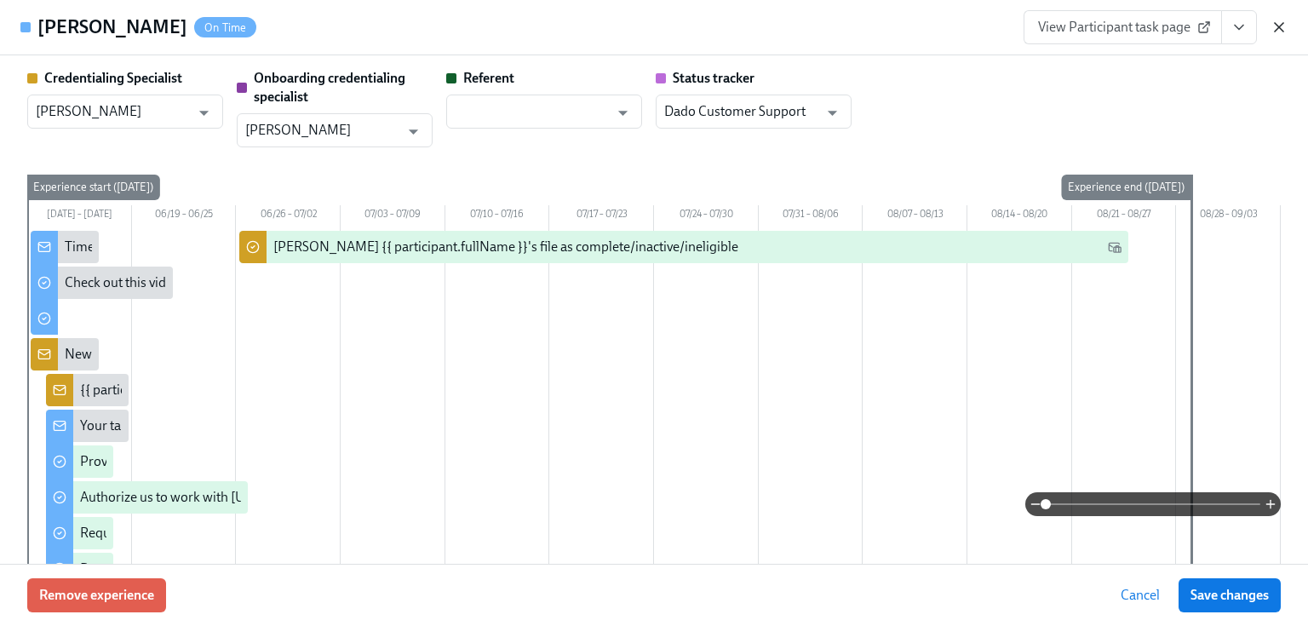
click at [1274, 22] on icon "button" at bounding box center [1278, 27] width 17 height 17
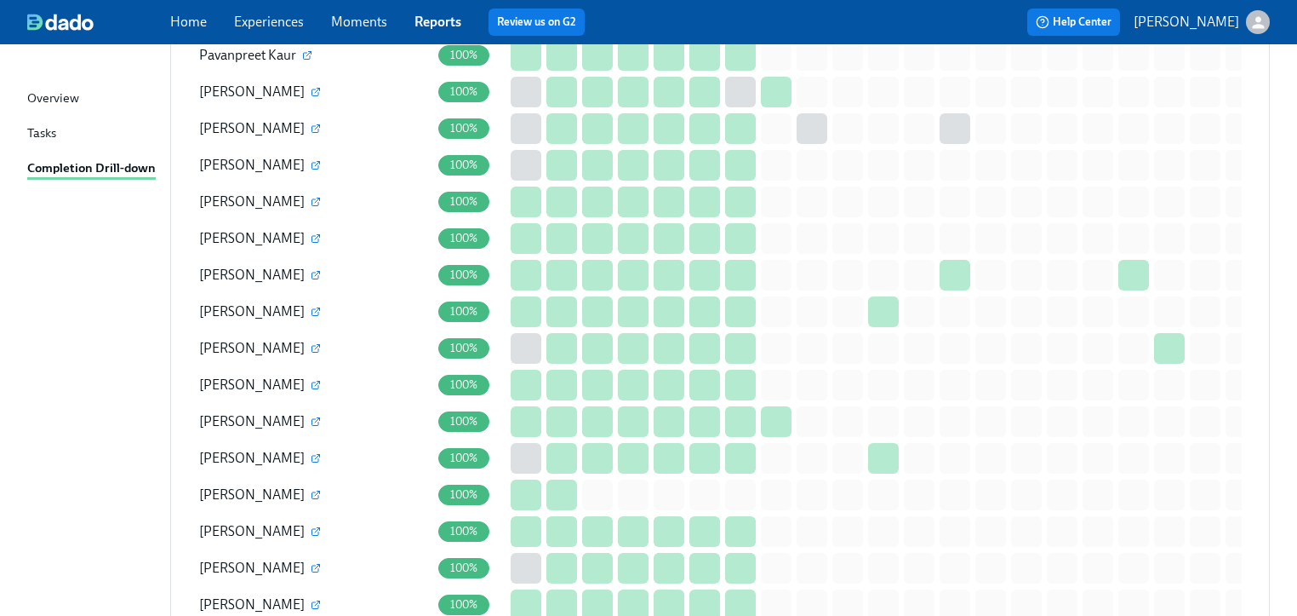
scroll to position [3186, 0]
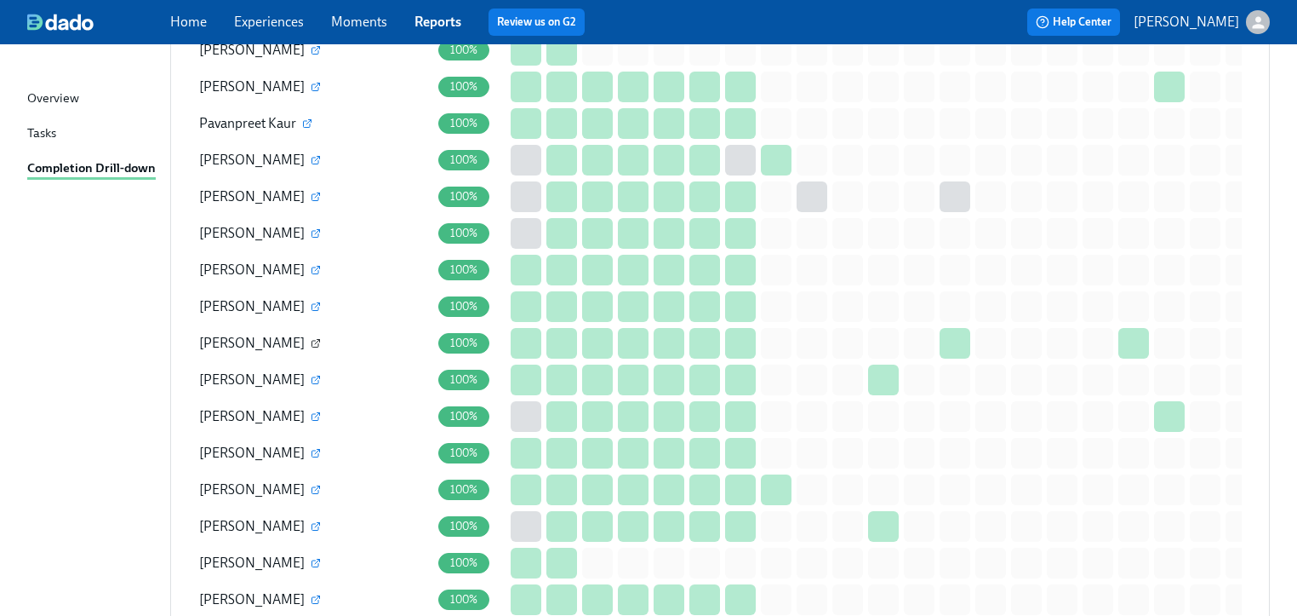
click at [311, 338] on icon "button" at bounding box center [316, 343] width 10 height 10
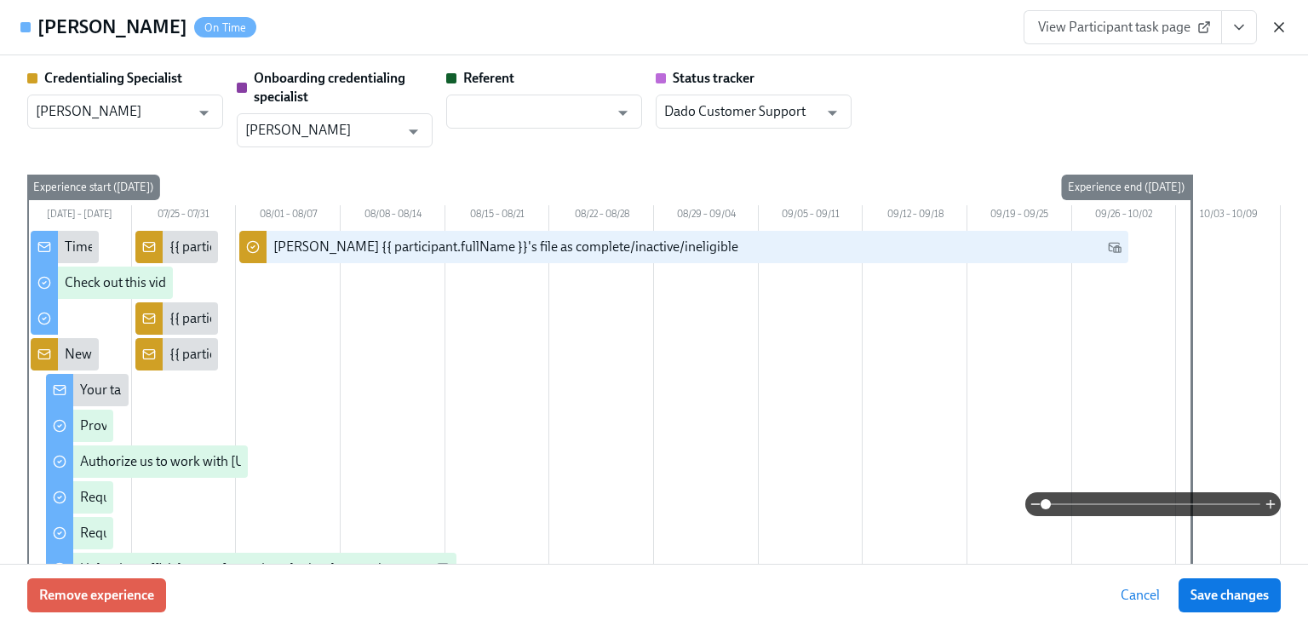
click at [1284, 27] on icon "button" at bounding box center [1278, 27] width 17 height 17
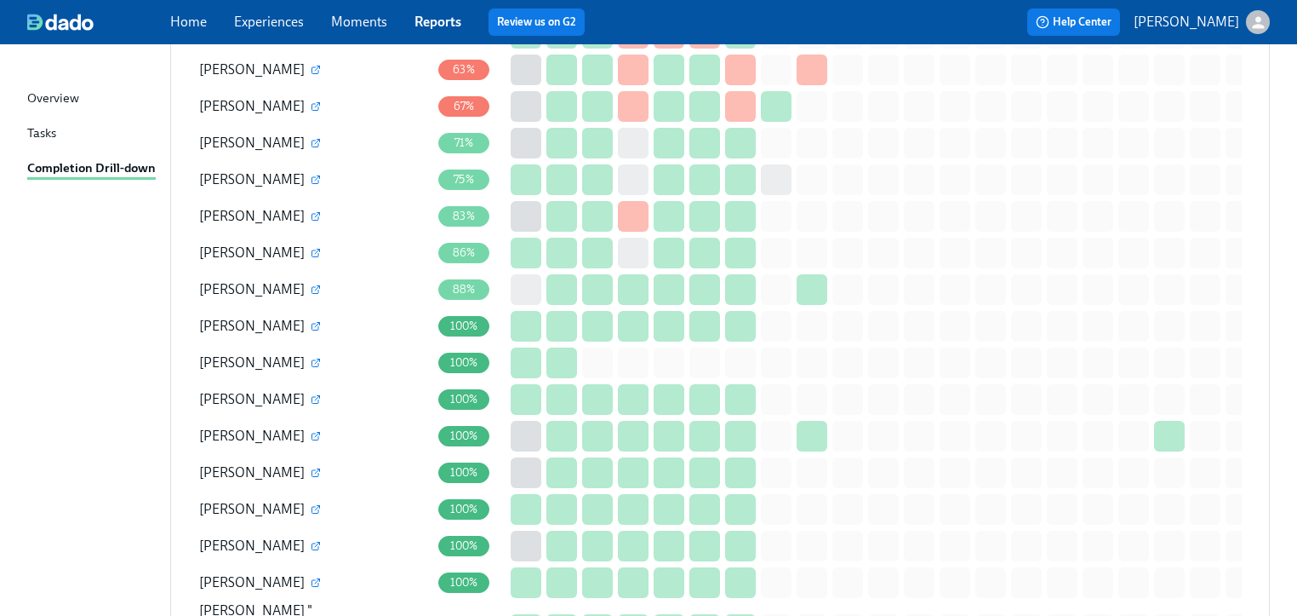
scroll to position [2300, 0]
